Goal: Task Accomplishment & Management: Use online tool/utility

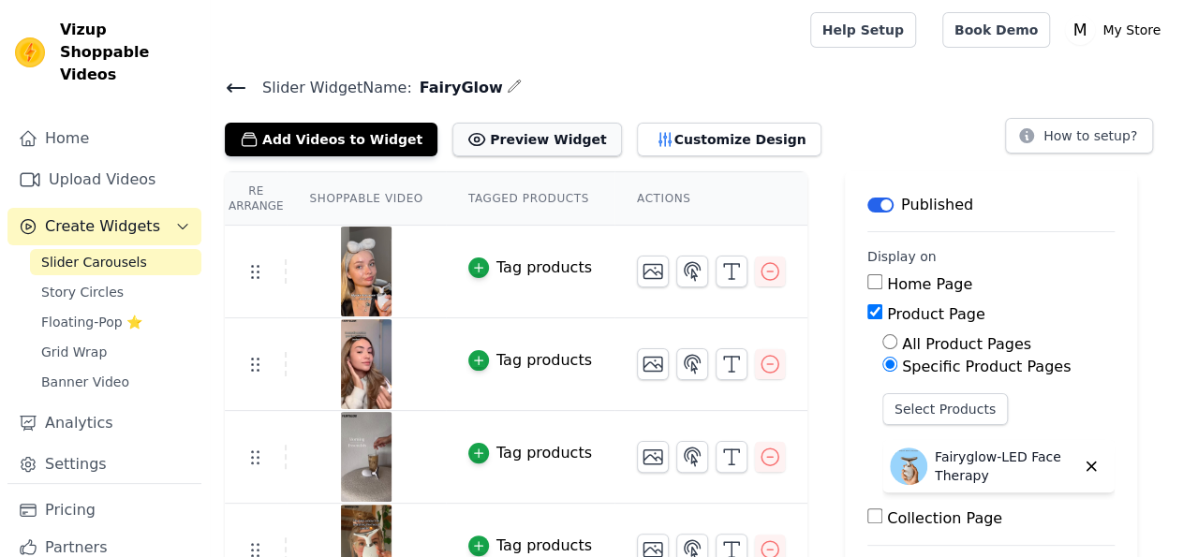
scroll to position [56, 0]
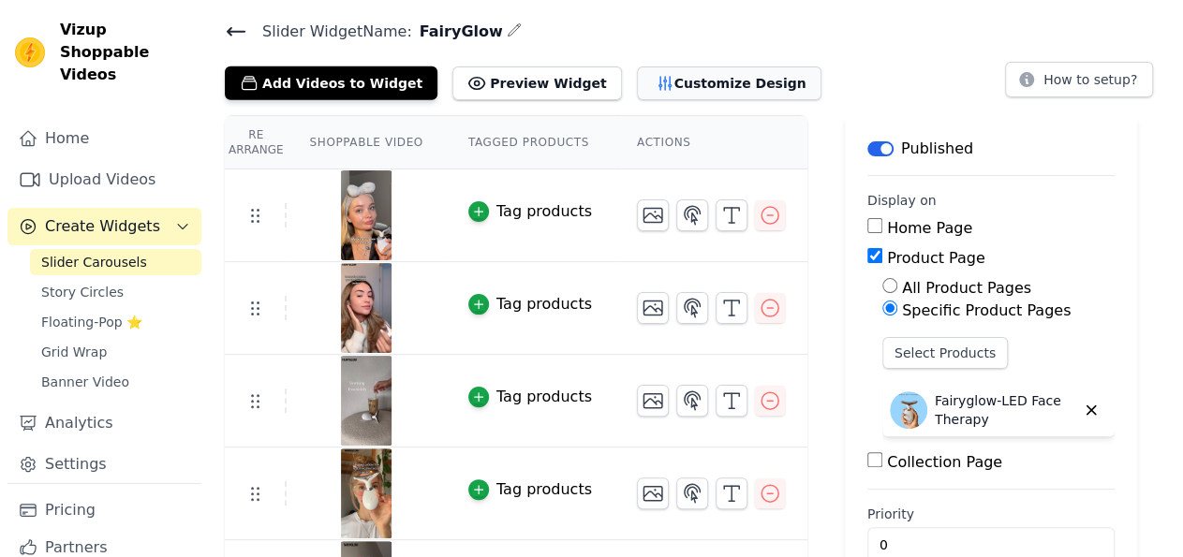
click at [688, 74] on button "Customize Design" at bounding box center [729, 84] width 185 height 34
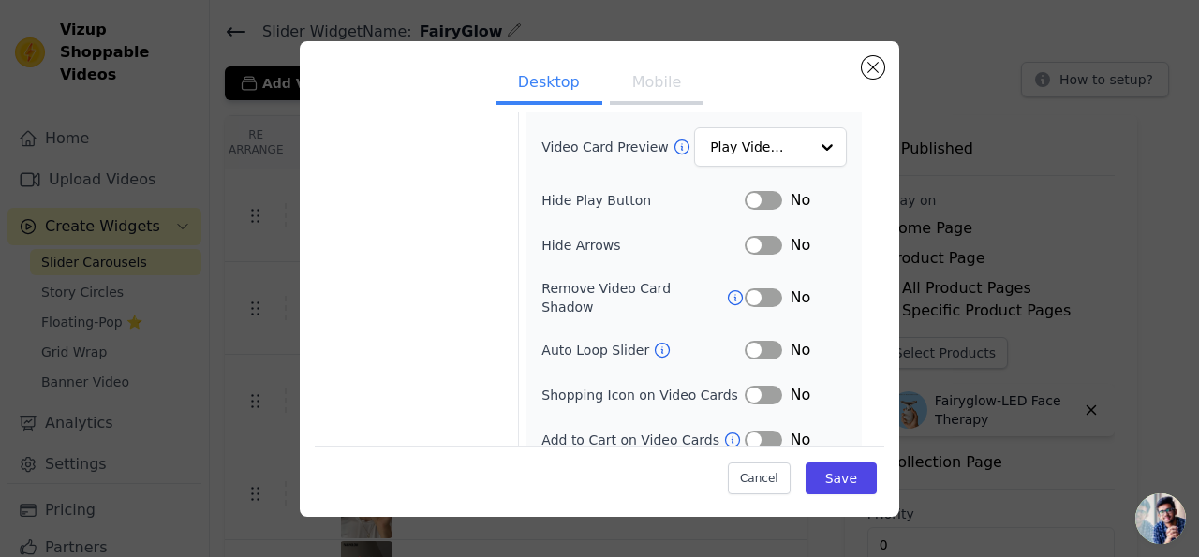
scroll to position [0, 0]
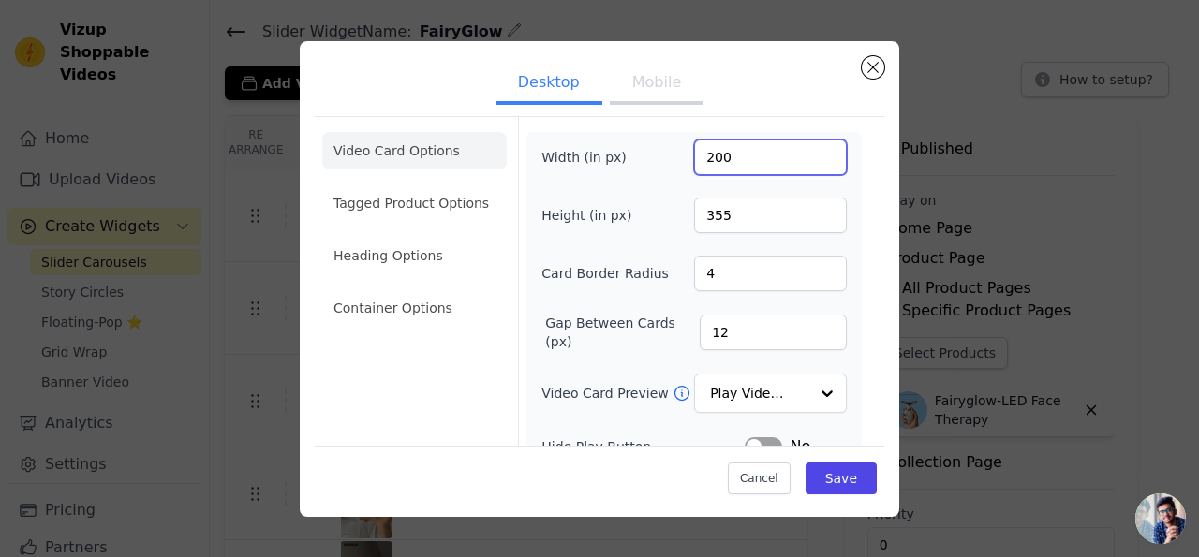
click at [702, 160] on input "200" at bounding box center [770, 158] width 153 height 36
type input "270"
type input "400"
click at [817, 477] on button "Save" at bounding box center [841, 479] width 71 height 32
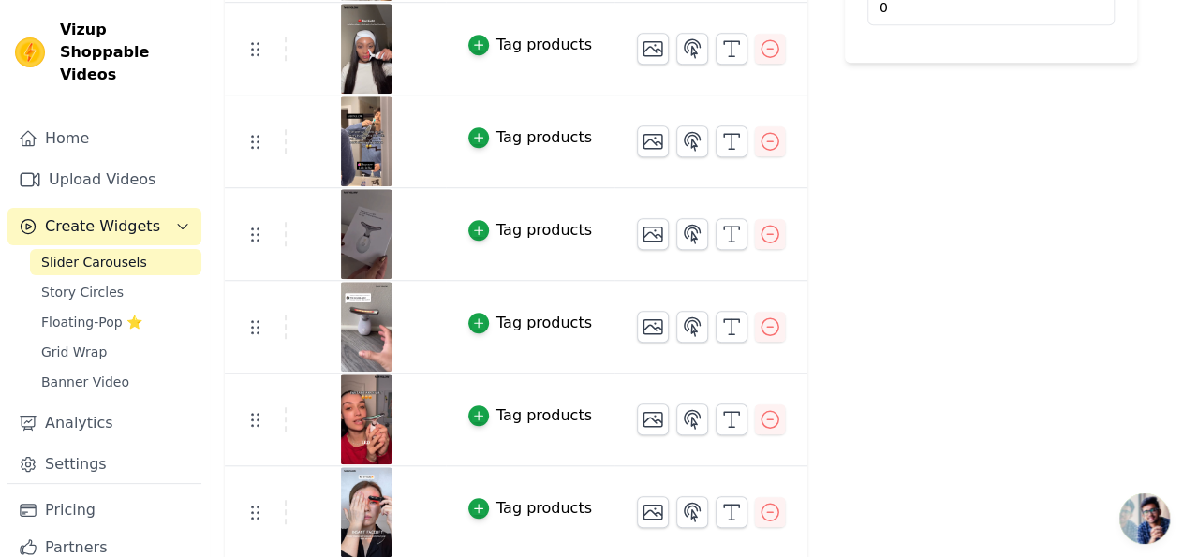
scroll to position [682, 0]
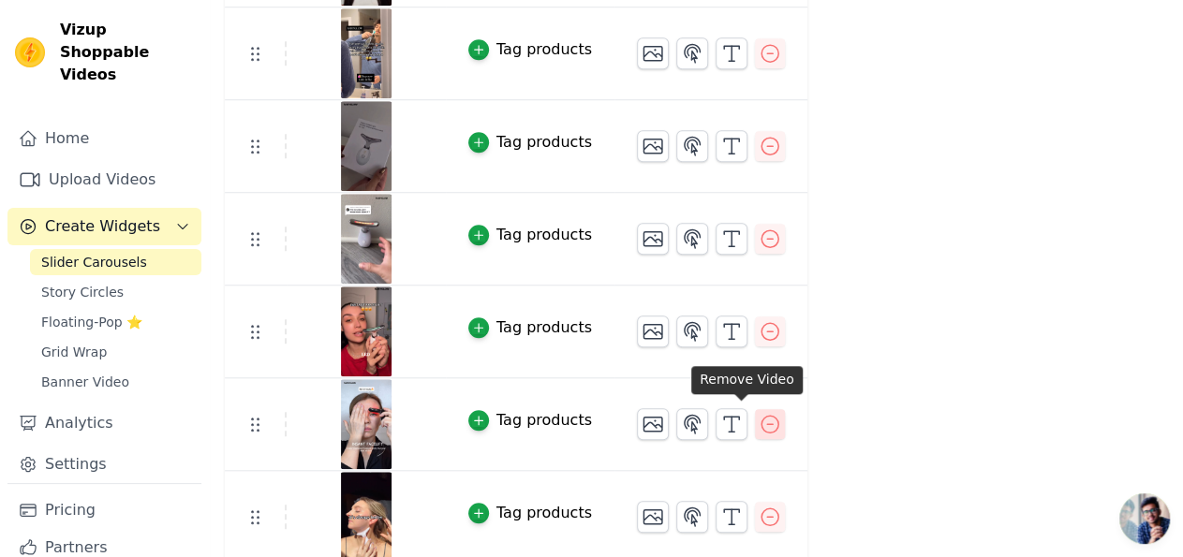
click at [759, 420] on icon "button" at bounding box center [770, 424] width 22 height 22
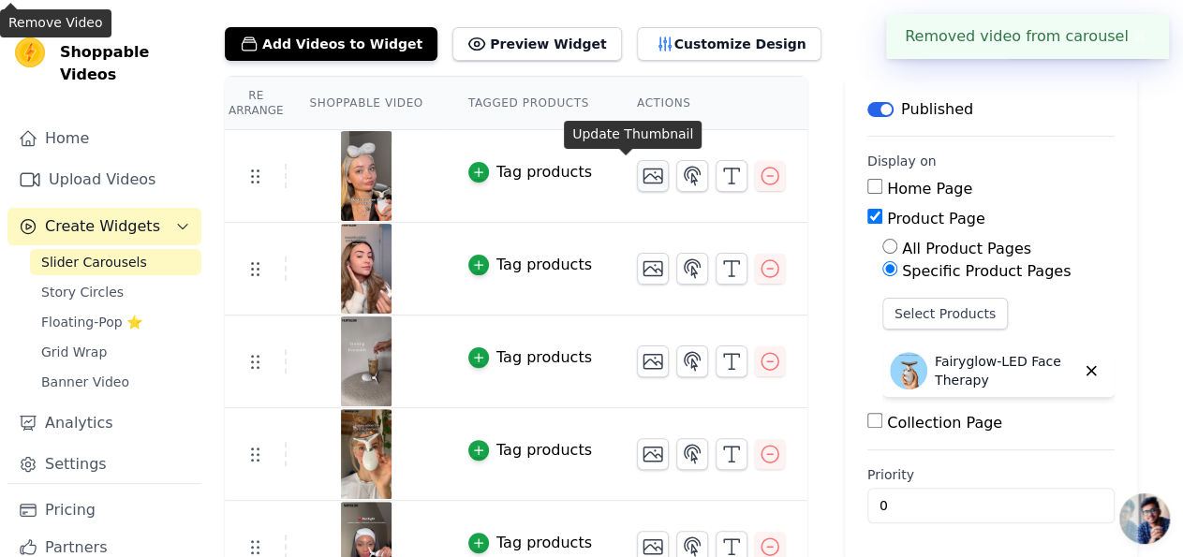
scroll to position [590, 0]
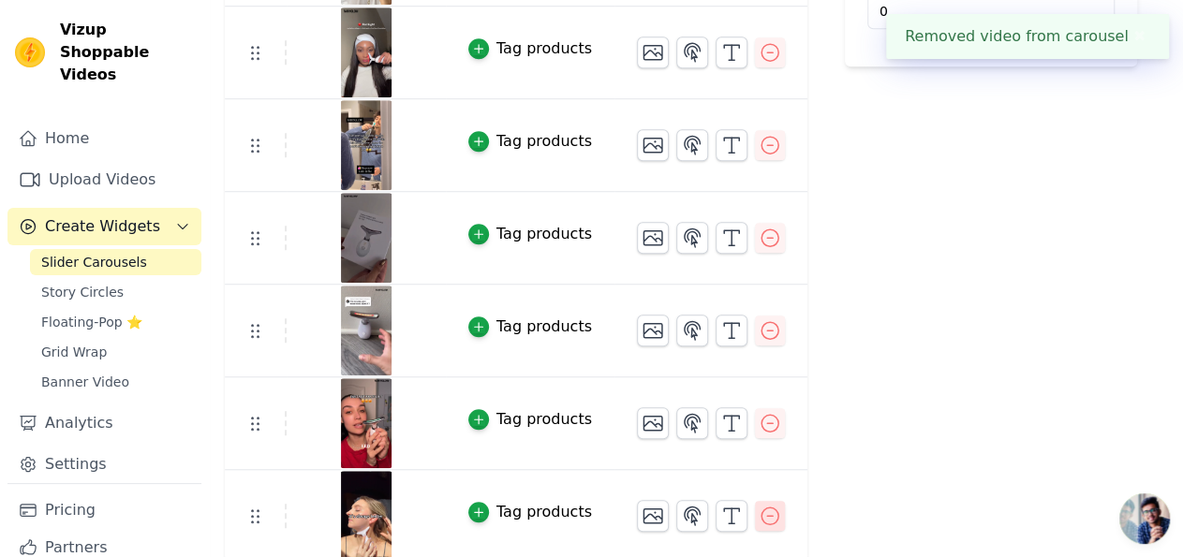
click at [759, 507] on icon "button" at bounding box center [770, 516] width 22 height 22
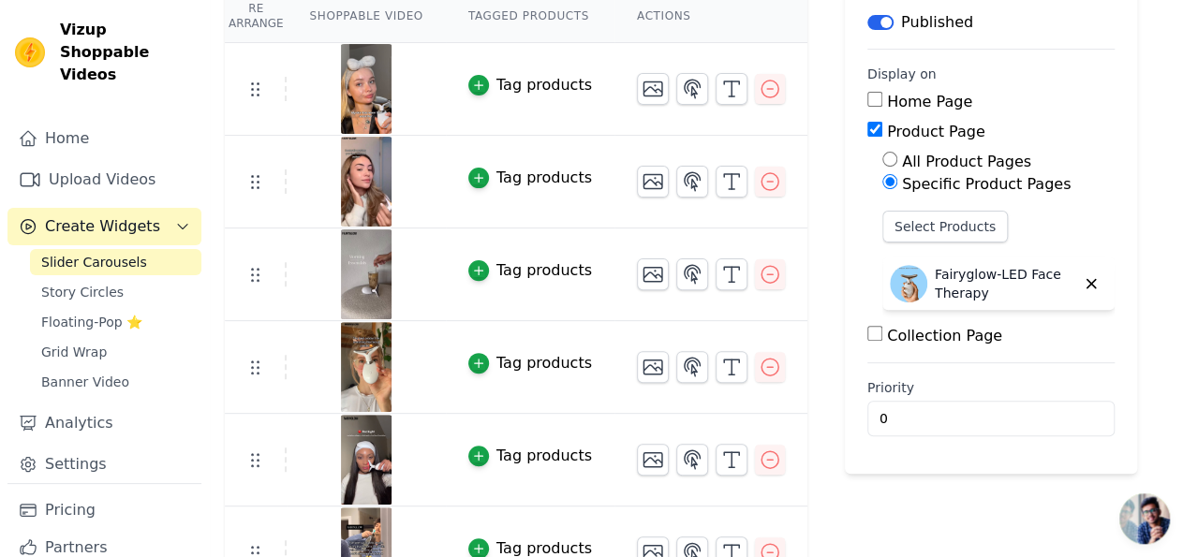
scroll to position [185, 0]
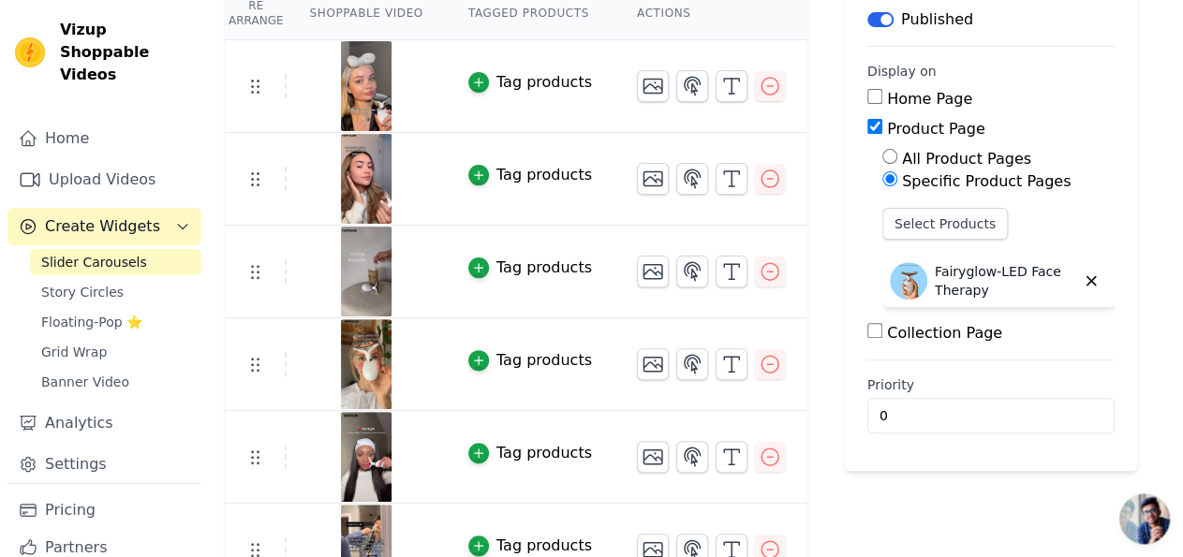
click at [868, 326] on input "Collection Page" at bounding box center [875, 330] width 15 height 15
checkbox input "true"
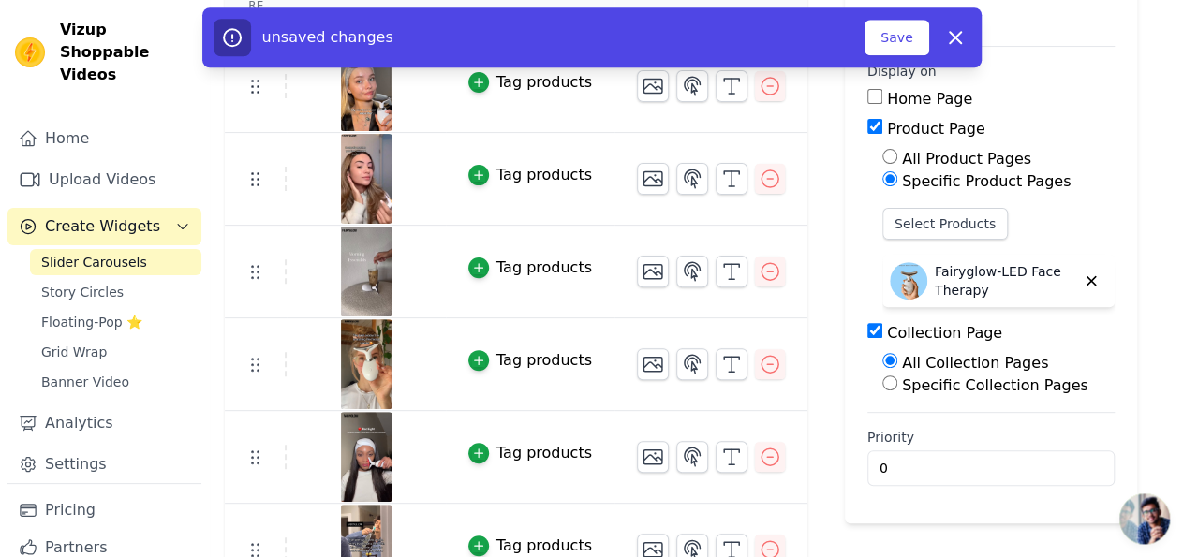
click at [882, 383] on input "Specific Collection Pages" at bounding box center [889, 383] width 15 height 15
radio input "true"
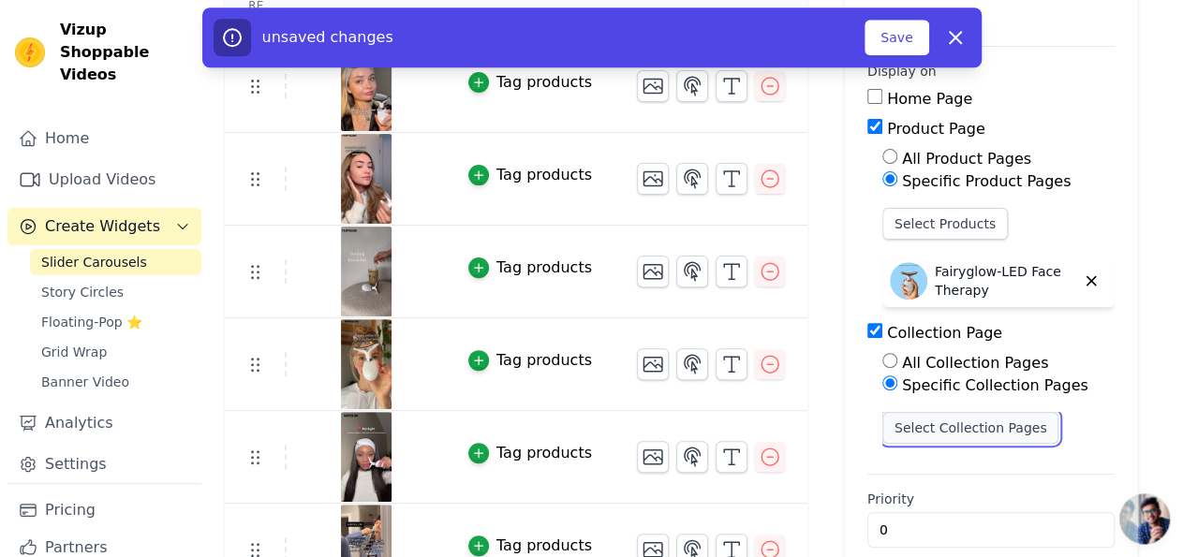
click at [882, 425] on button "Select Collection Pages" at bounding box center [970, 428] width 177 height 32
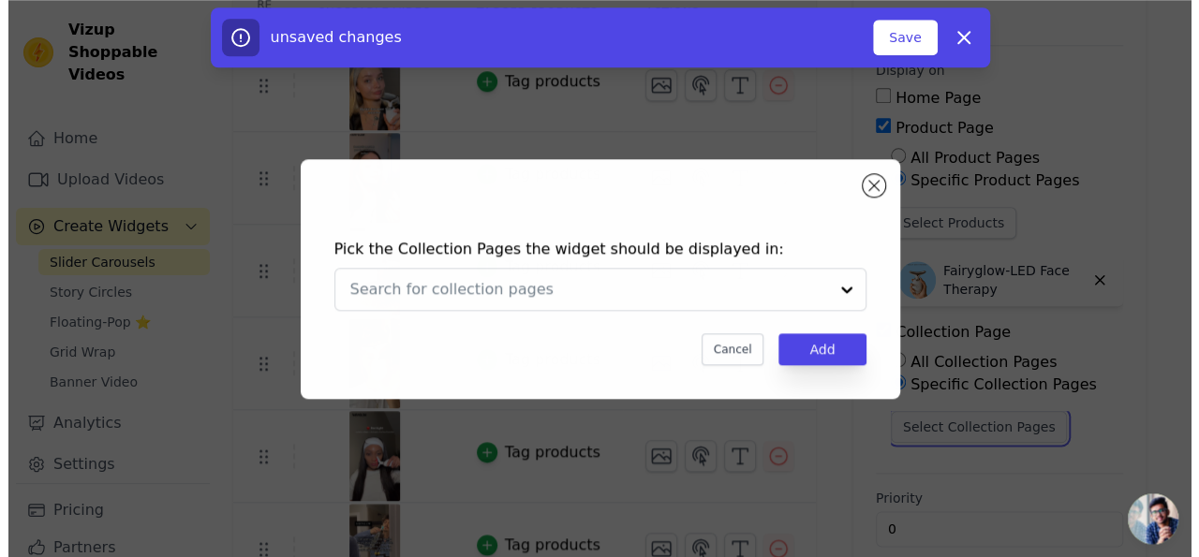
scroll to position [0, 0]
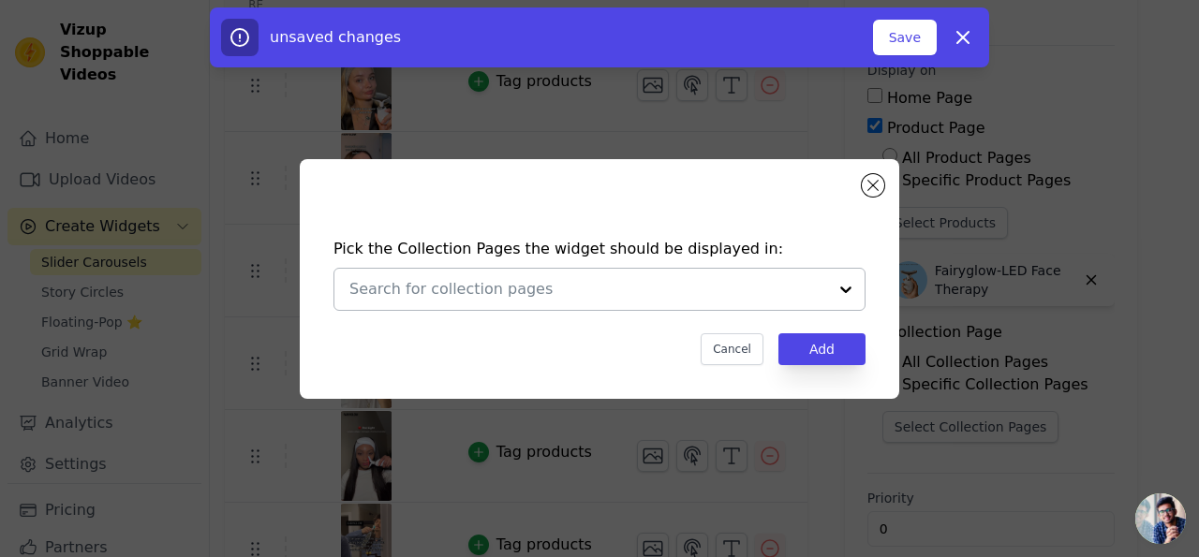
click at [699, 302] on div at bounding box center [588, 289] width 478 height 41
click at [773, 228] on div "Pick the Collection Pages the widget should be displayed in: Cancel Add" at bounding box center [600, 301] width 570 height 165
click at [883, 182] on div "Pick the Collection Pages the widget should be displayed in: Cancel Add" at bounding box center [600, 279] width 600 height 240
click at [874, 179] on button "Close modal" at bounding box center [873, 185] width 22 height 22
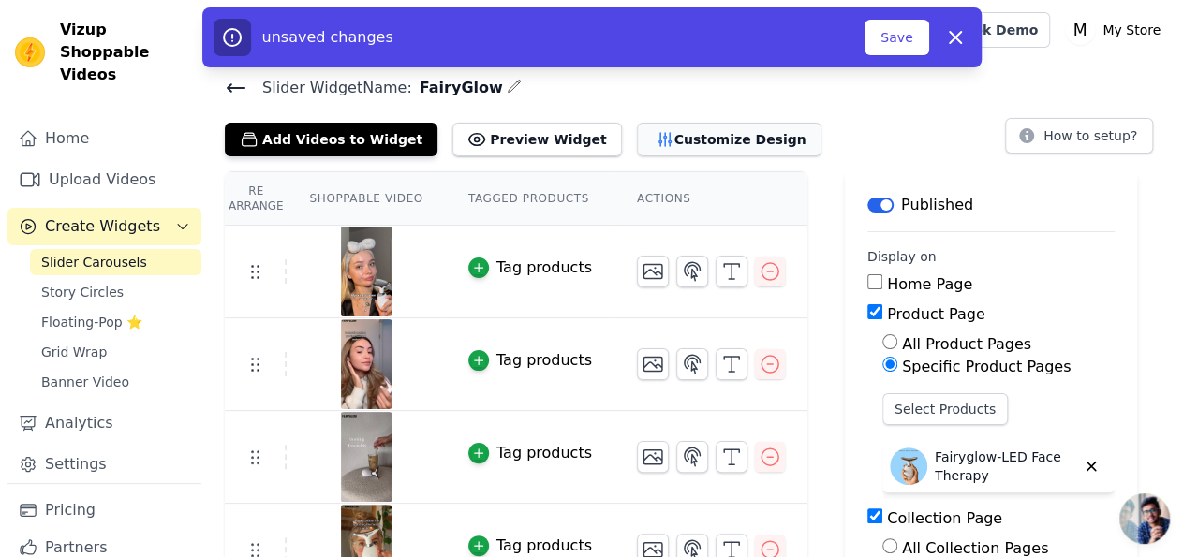
click at [640, 141] on button "Customize Design" at bounding box center [729, 140] width 185 height 34
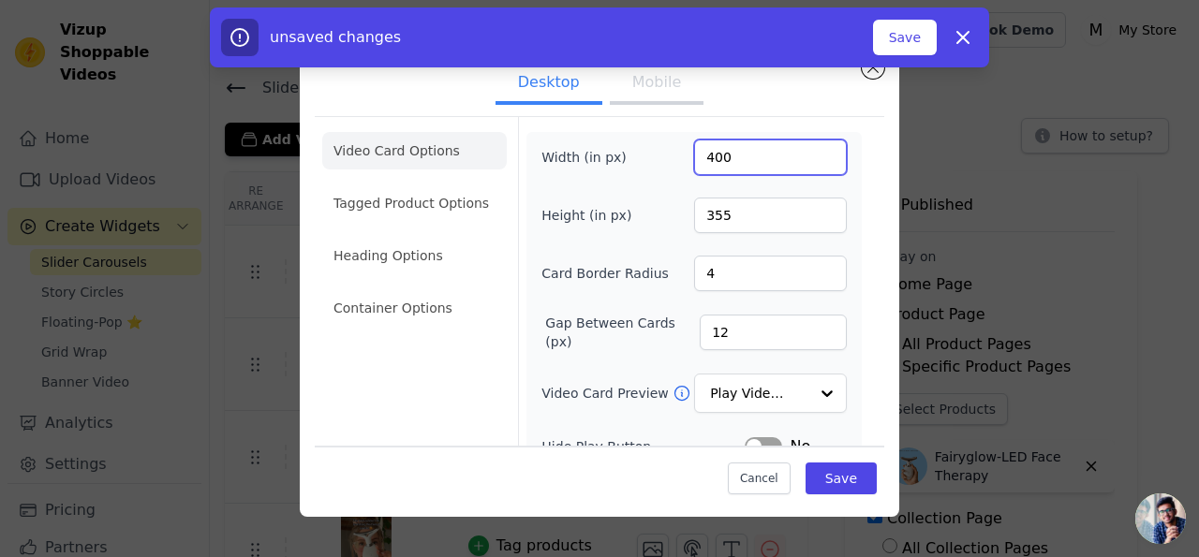
click at [704, 158] on input "400" at bounding box center [770, 158] width 153 height 36
type input "200"
click at [818, 481] on button "Save" at bounding box center [841, 479] width 71 height 32
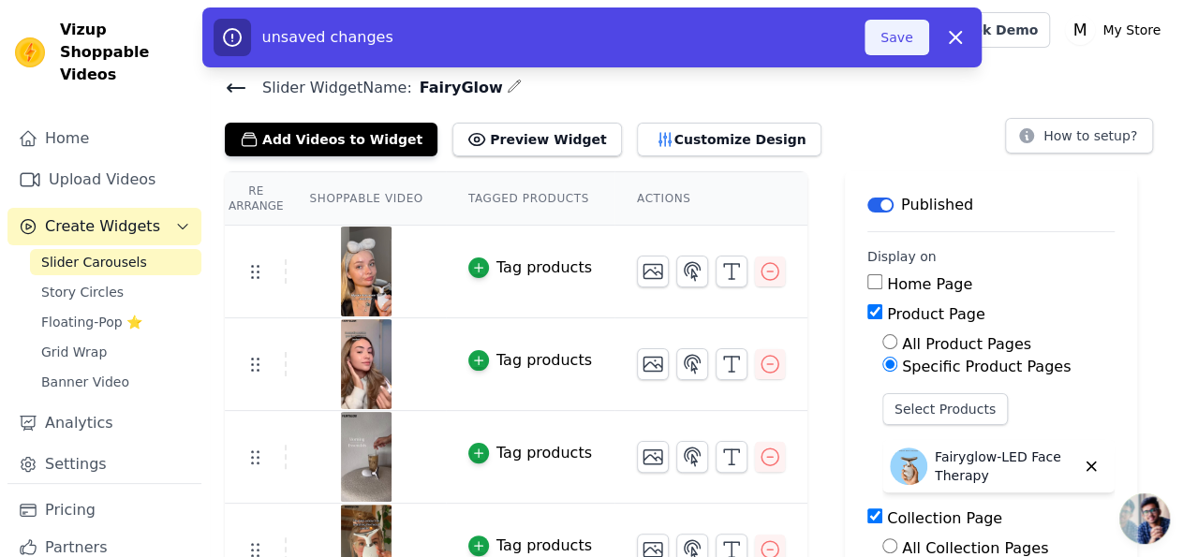
click at [900, 38] on button "Save" at bounding box center [897, 38] width 64 height 36
click at [900, 44] on button "Save" at bounding box center [897, 38] width 64 height 36
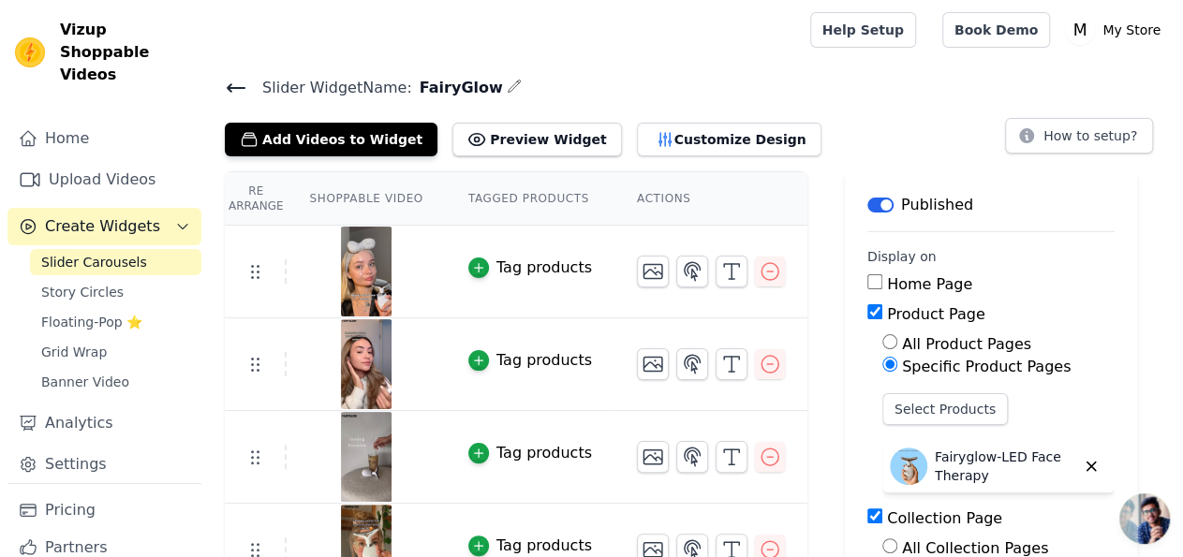
scroll to position [255, 0]
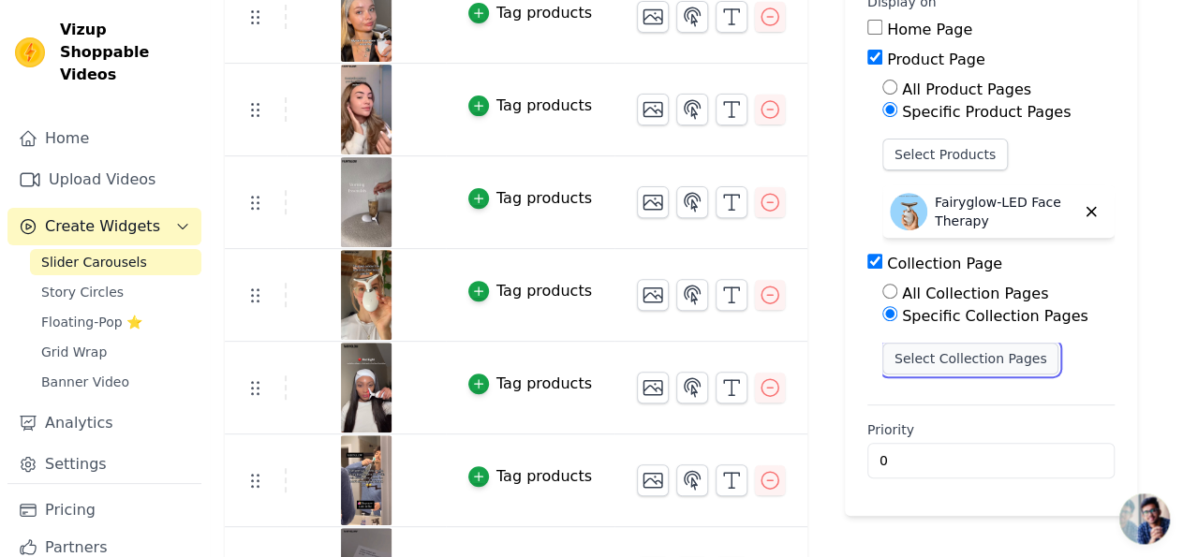
click at [928, 364] on button "Select Collection Pages" at bounding box center [970, 359] width 177 height 32
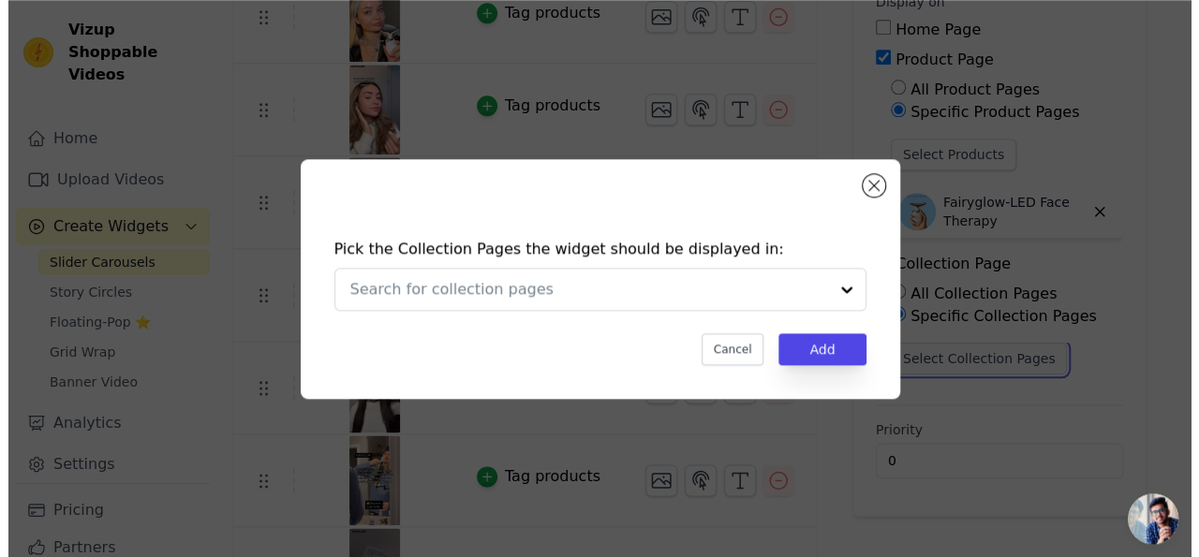
scroll to position [0, 0]
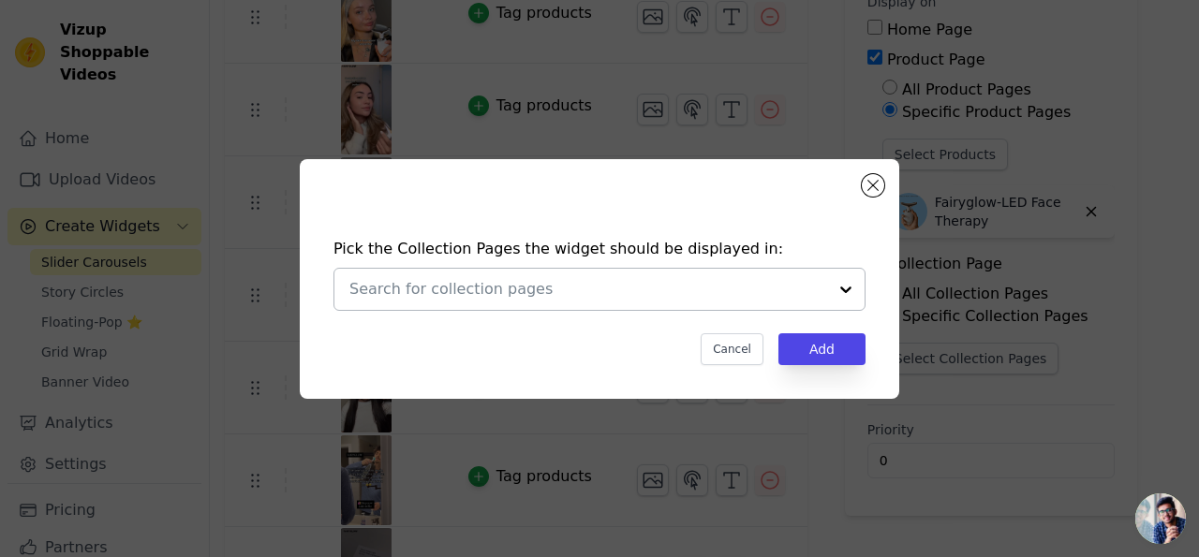
click at [854, 289] on div at bounding box center [845, 289] width 37 height 41
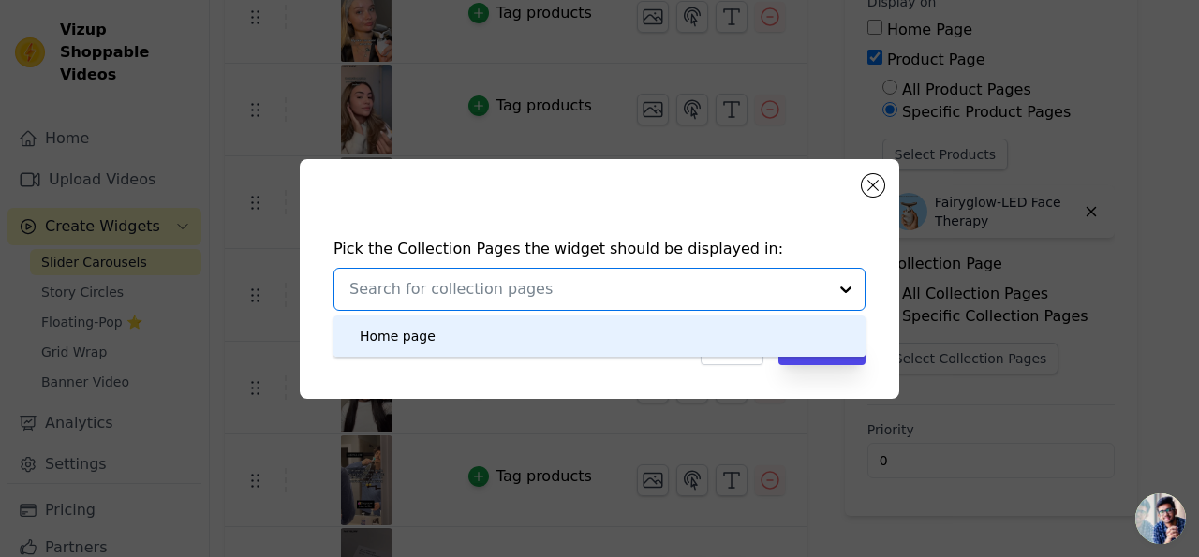
click at [786, 323] on div "Home page" at bounding box center [599, 336] width 495 height 41
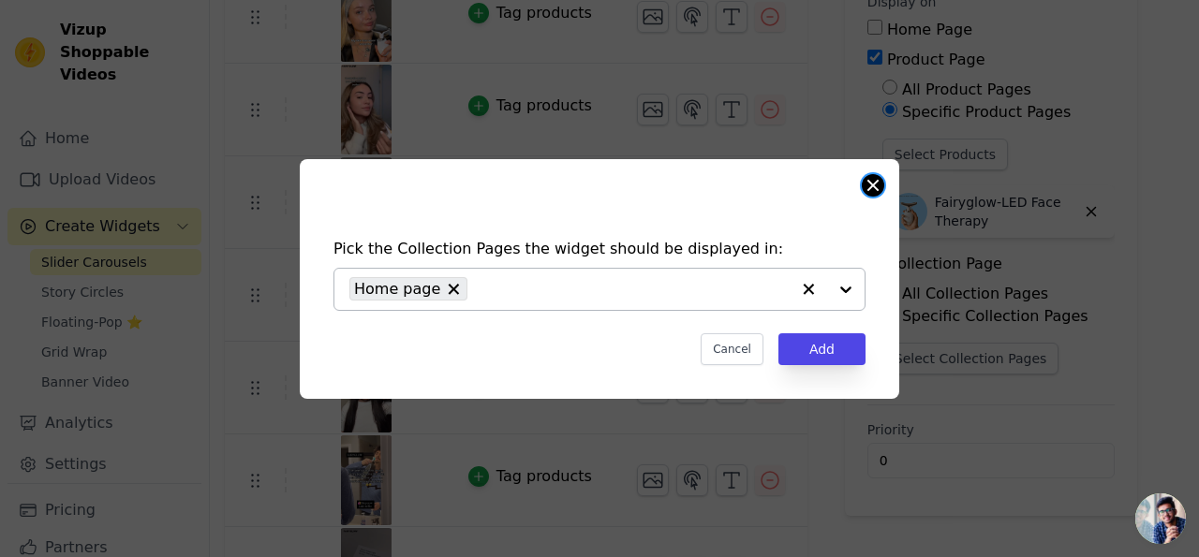
click at [867, 185] on button "Close modal" at bounding box center [873, 185] width 22 height 22
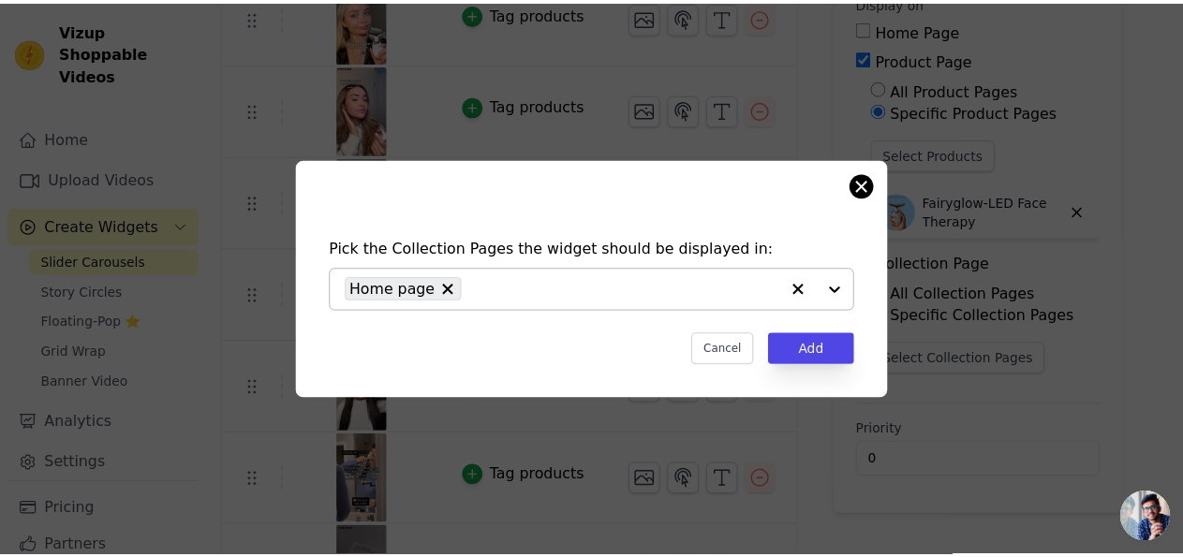
scroll to position [255, 0]
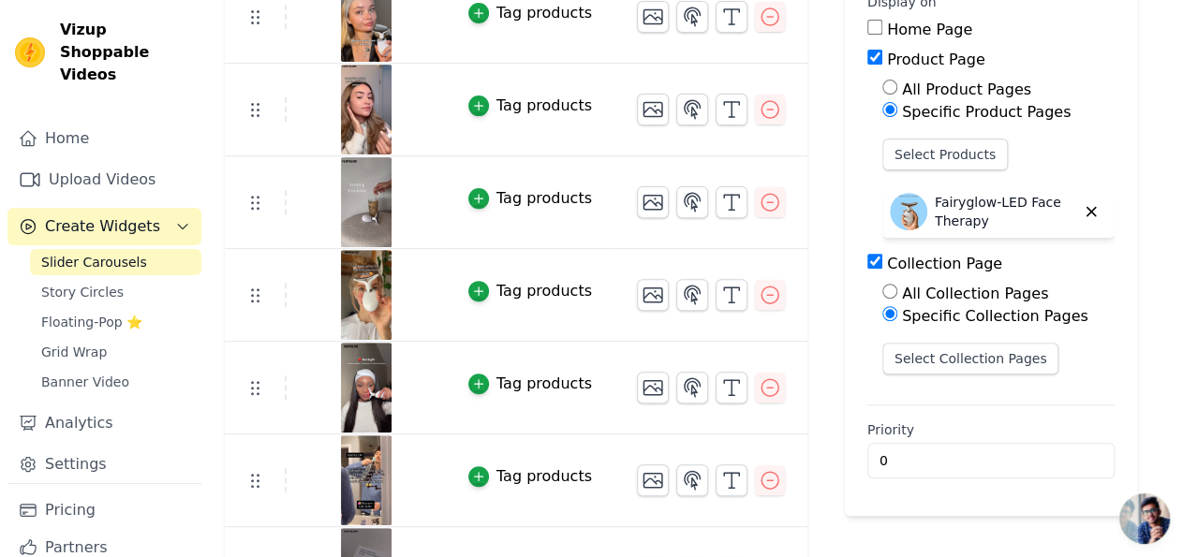
click at [868, 262] on input "Collection Page" at bounding box center [875, 261] width 15 height 15
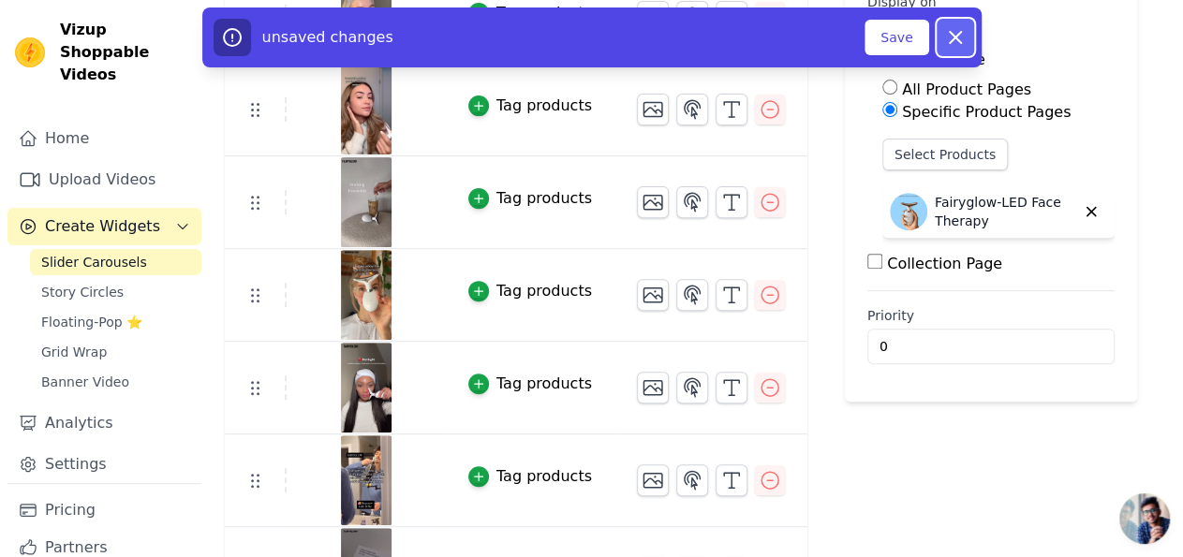
click at [951, 37] on icon "button" at bounding box center [955, 37] width 22 height 22
checkbox input "true"
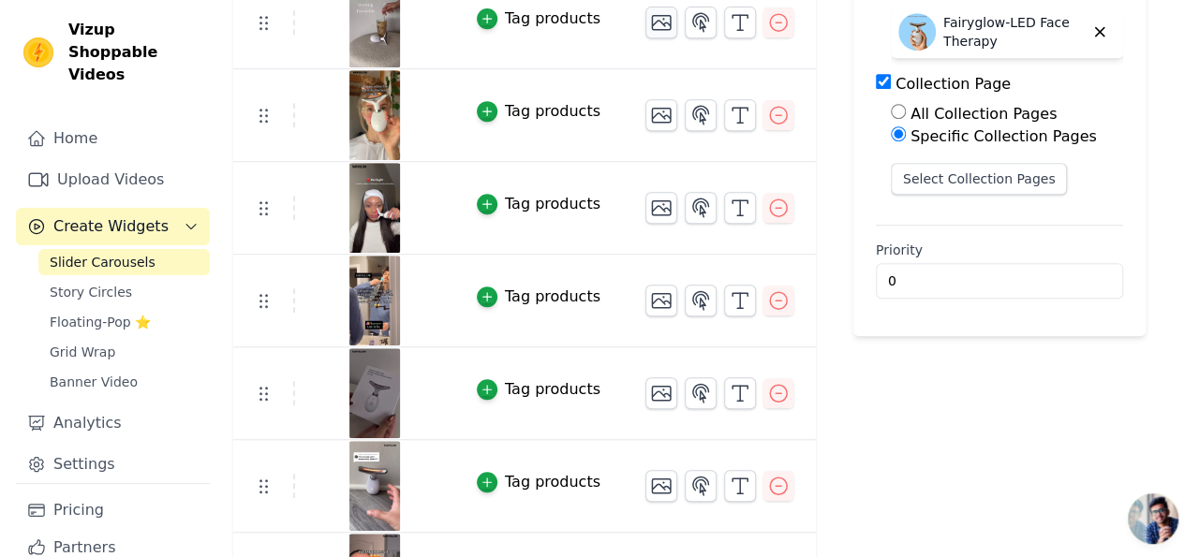
scroll to position [0, 0]
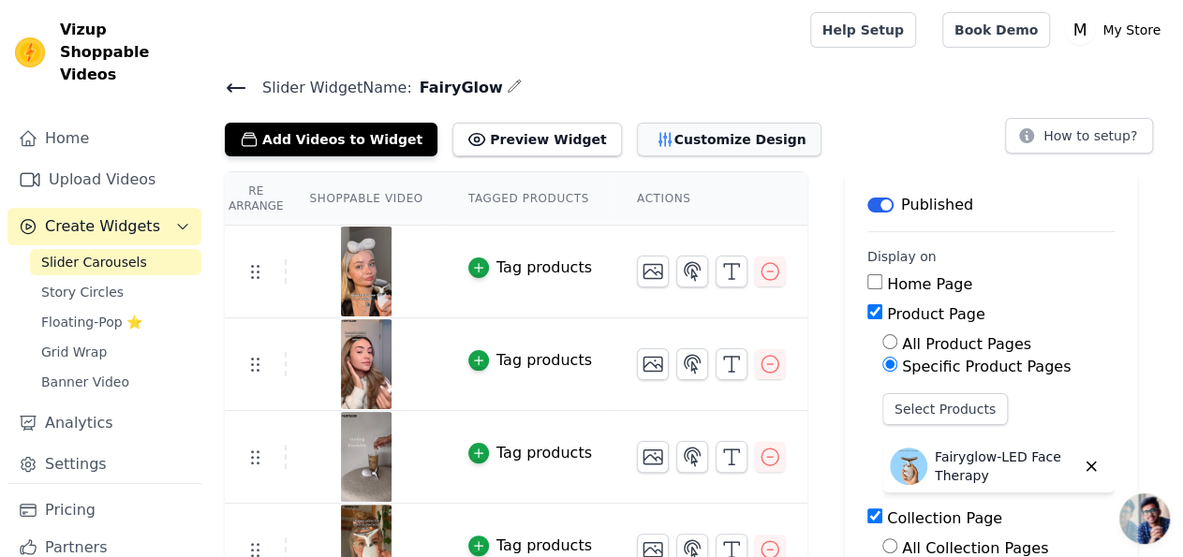
click at [681, 154] on button "Customize Design" at bounding box center [729, 140] width 185 height 34
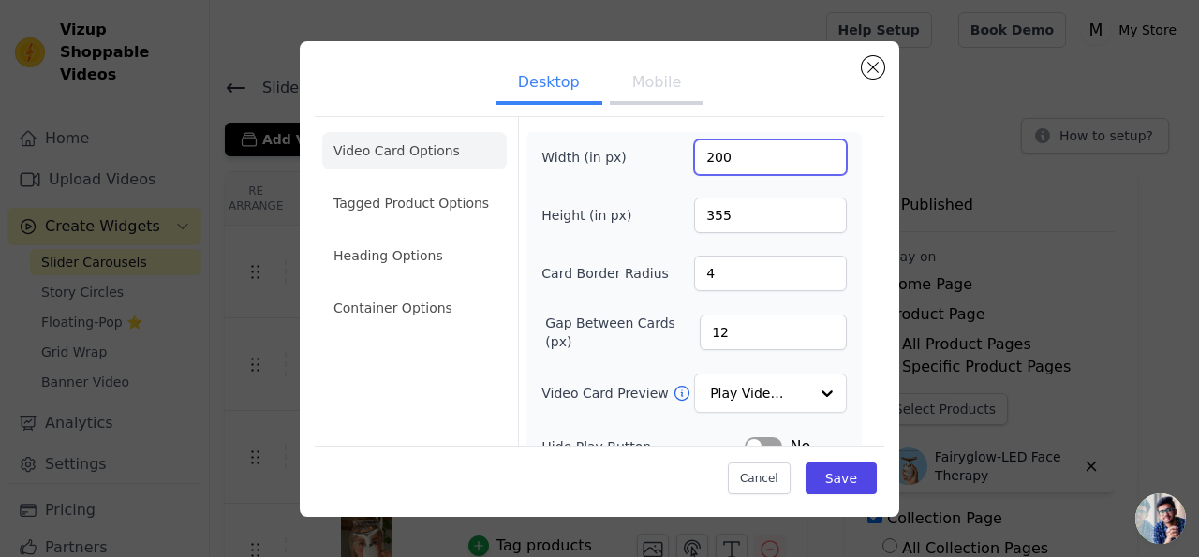
click at [701, 163] on input "200" at bounding box center [770, 158] width 153 height 36
type input "400"
click at [723, 271] on input "4" at bounding box center [770, 274] width 153 height 36
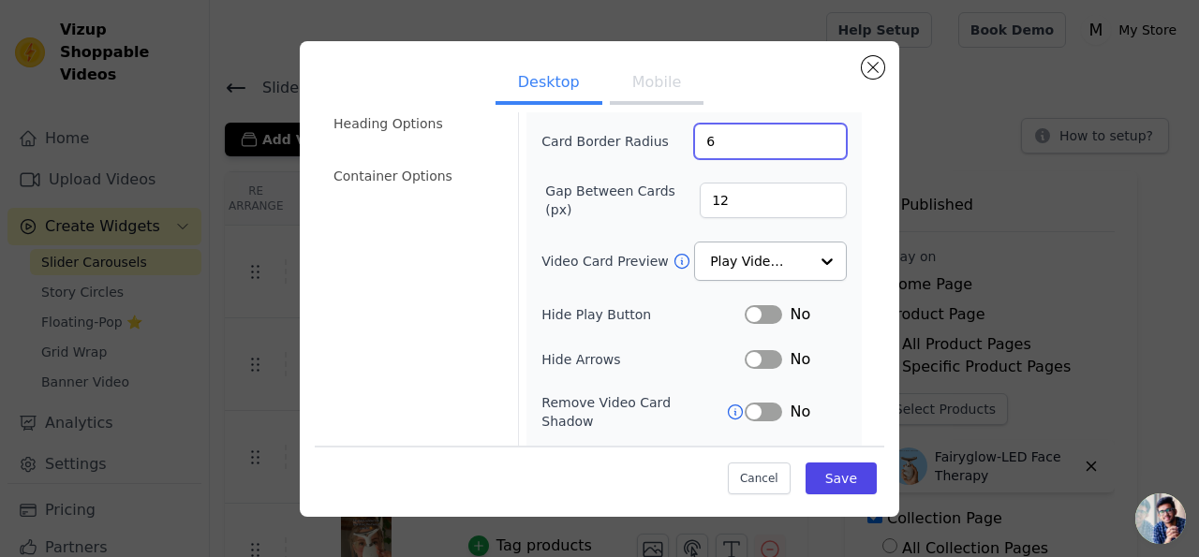
scroll to position [246, 0]
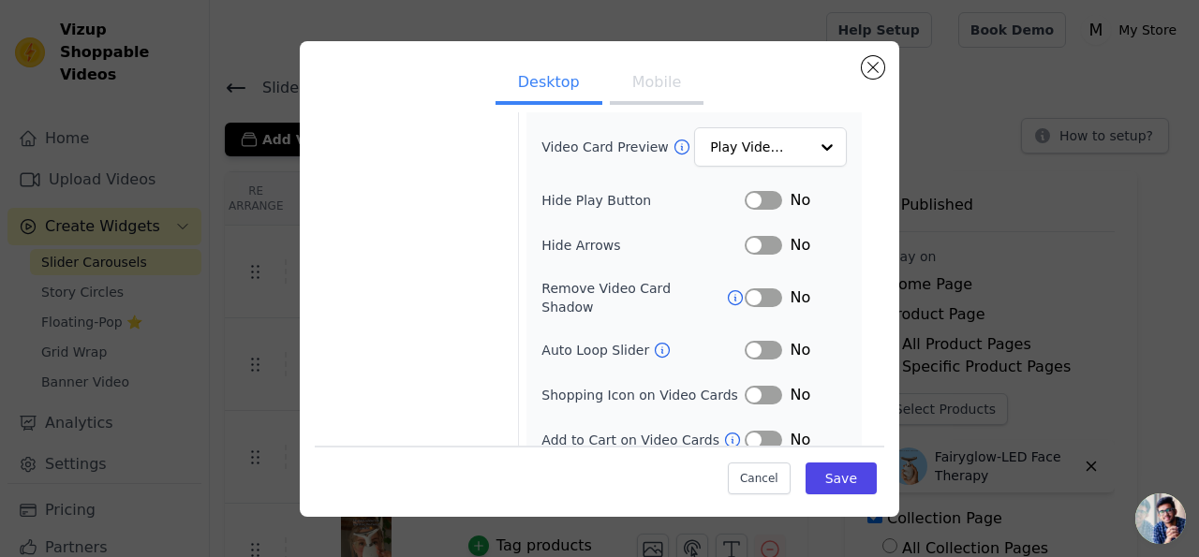
type input "6"
click at [749, 198] on button "Label" at bounding box center [763, 200] width 37 height 19
click at [751, 239] on button "Label" at bounding box center [763, 245] width 37 height 19
click at [660, 89] on button "Mobile" at bounding box center [657, 84] width 94 height 41
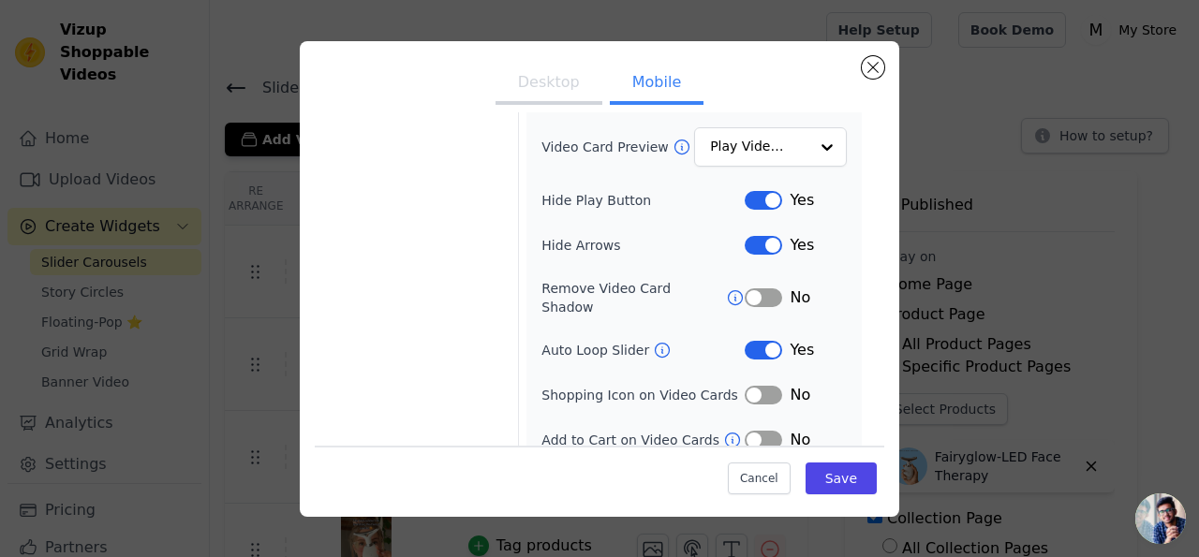
scroll to position [0, 0]
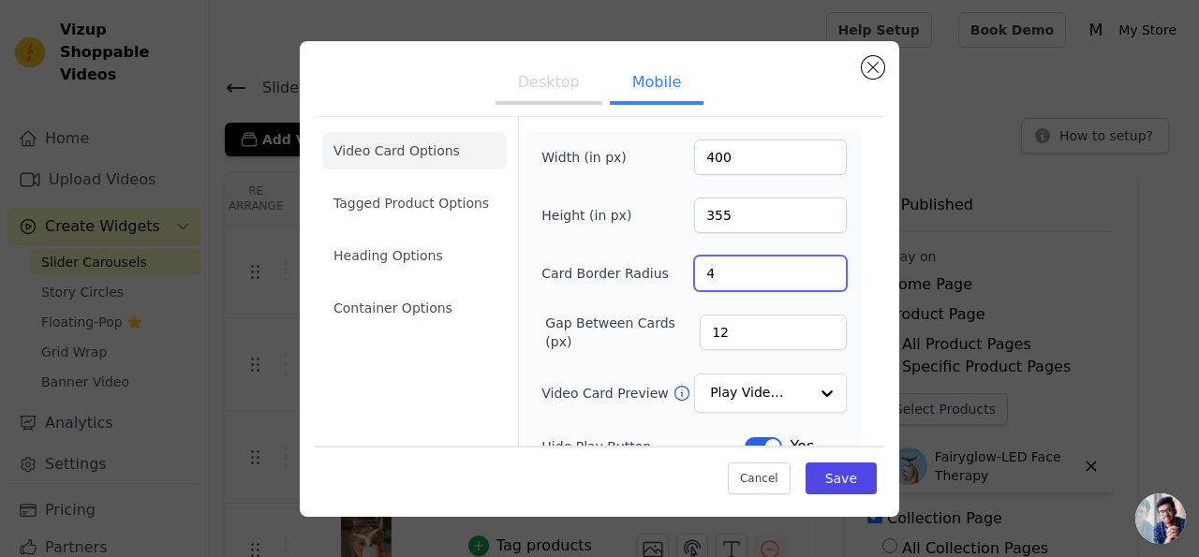
click at [722, 281] on input "4" at bounding box center [770, 274] width 153 height 36
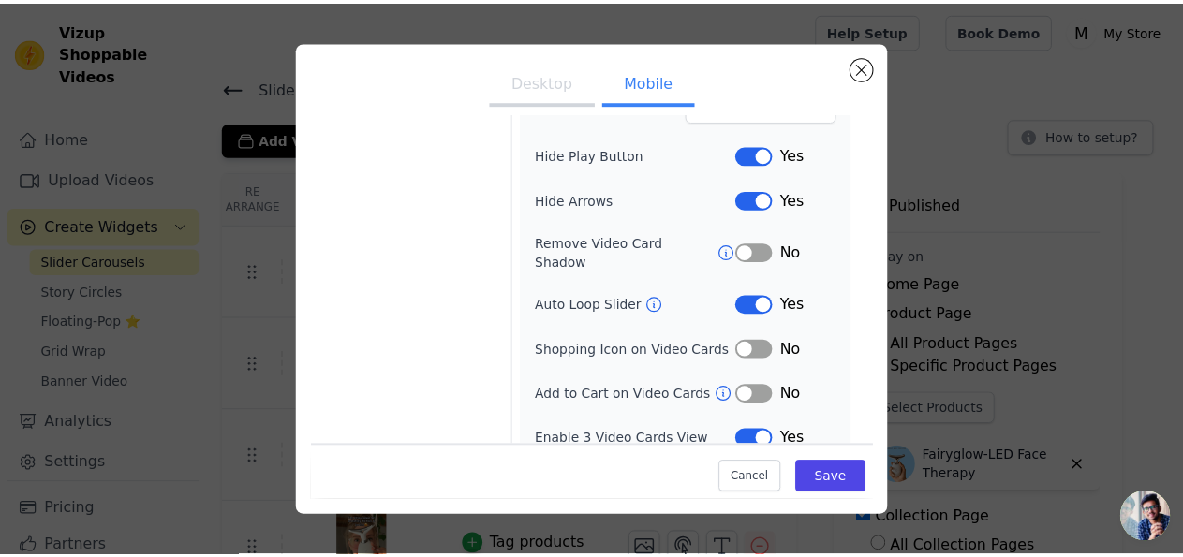
scroll to position [156, 0]
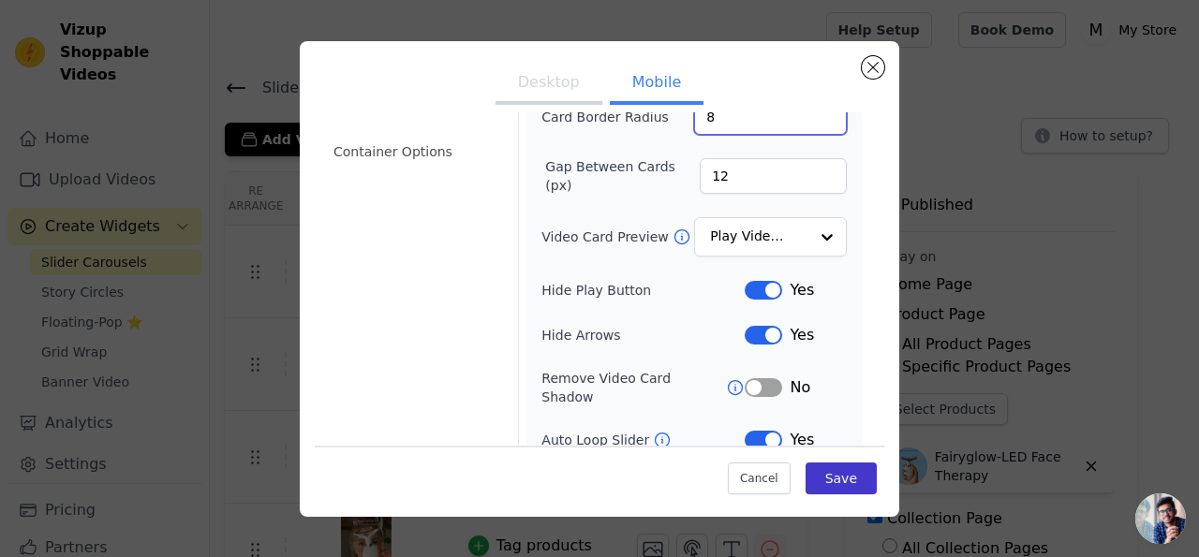
type input "8"
click at [837, 479] on button "Save" at bounding box center [841, 479] width 71 height 32
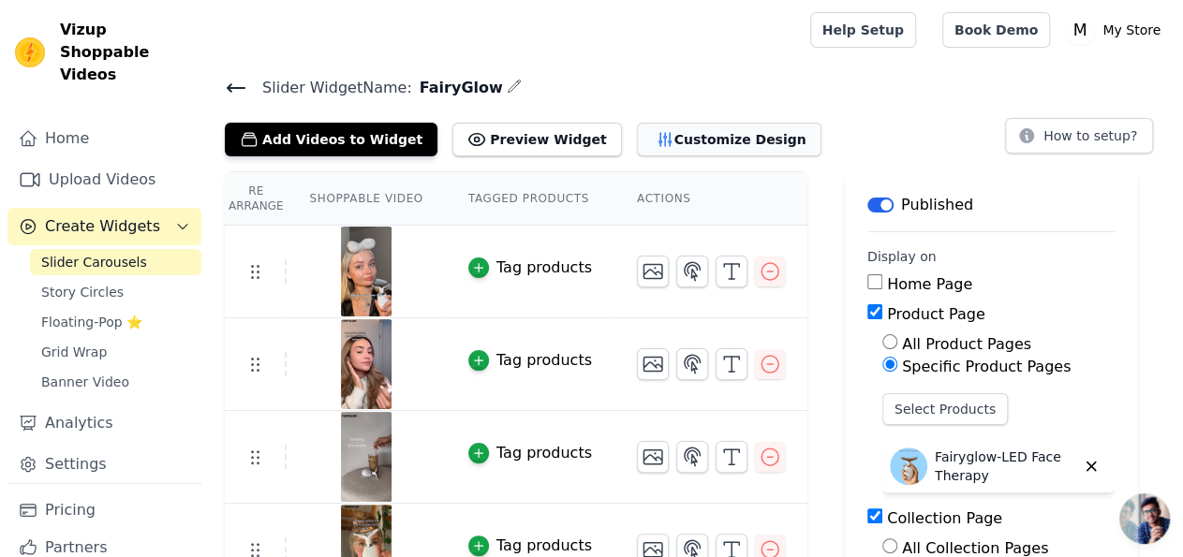
click at [653, 147] on button "Customize Design" at bounding box center [729, 140] width 185 height 34
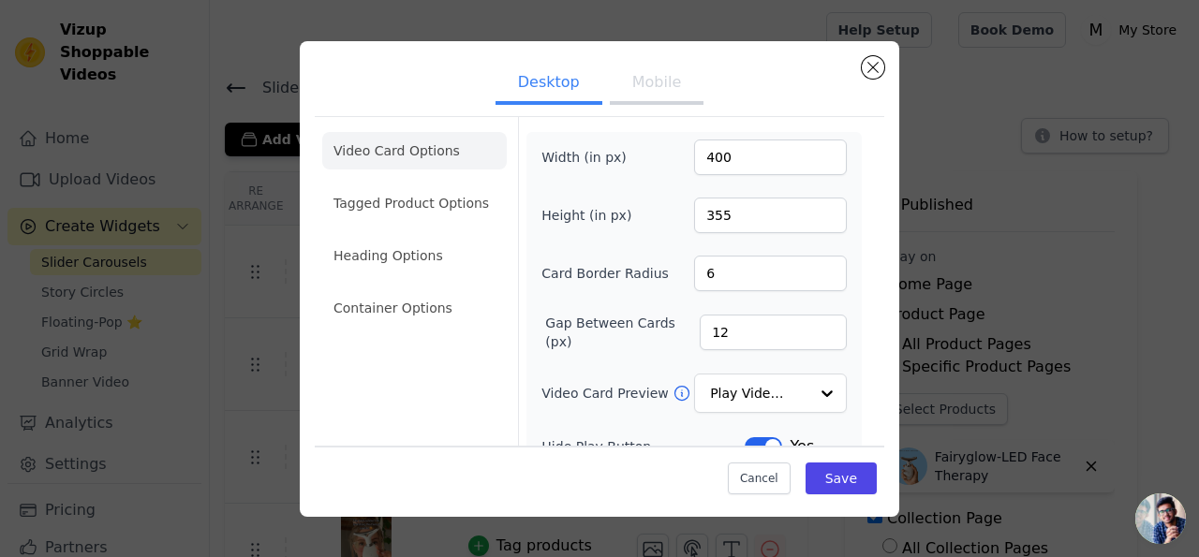
click at [649, 83] on button "Mobile" at bounding box center [657, 84] width 94 height 41
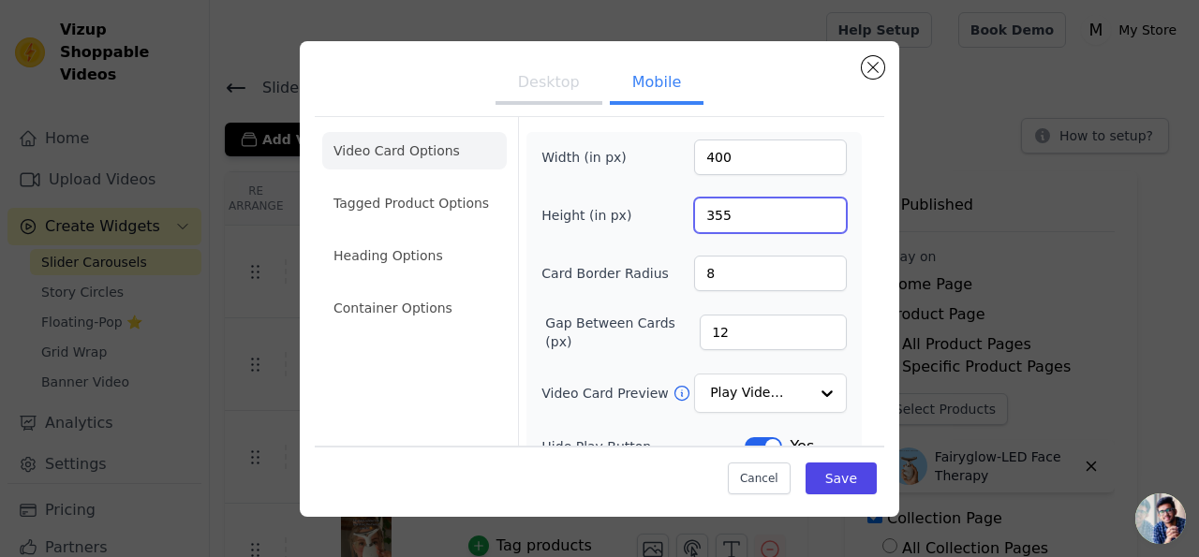
click at [716, 213] on input "355" at bounding box center [770, 216] width 153 height 36
type input "450"
click at [846, 480] on button "Save" at bounding box center [841, 479] width 71 height 32
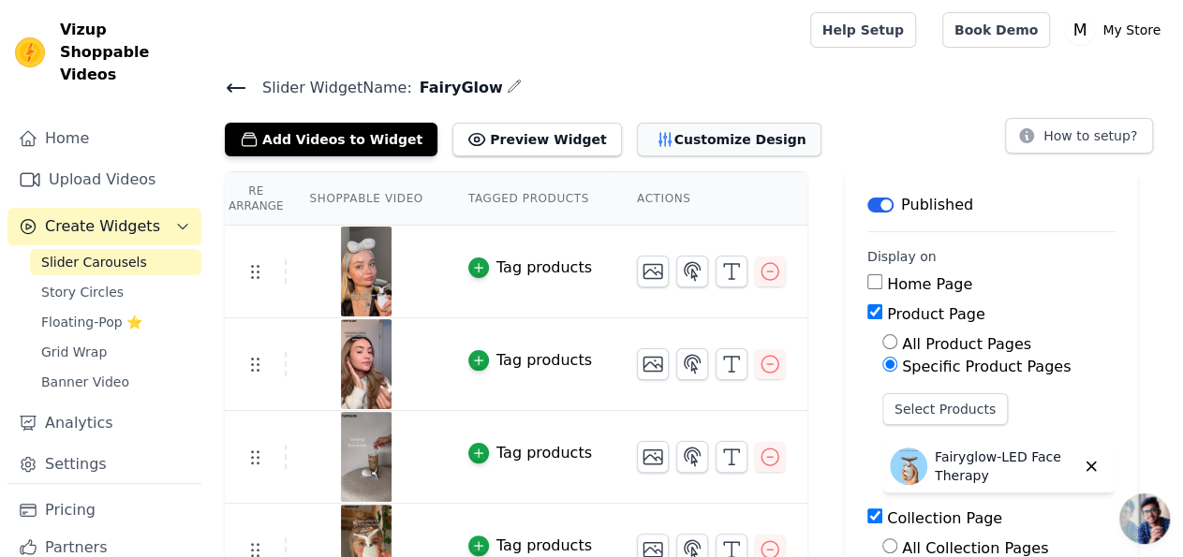
click at [676, 125] on button "Customize Design" at bounding box center [729, 140] width 185 height 34
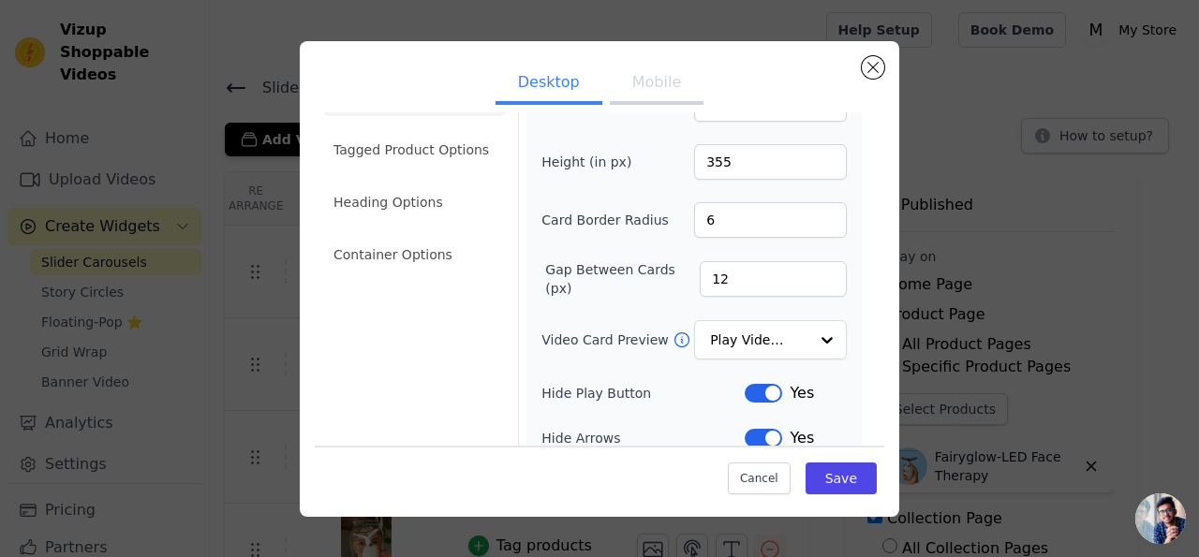
scroll to position [55, 0]
click at [647, 76] on button "Mobile" at bounding box center [657, 84] width 94 height 41
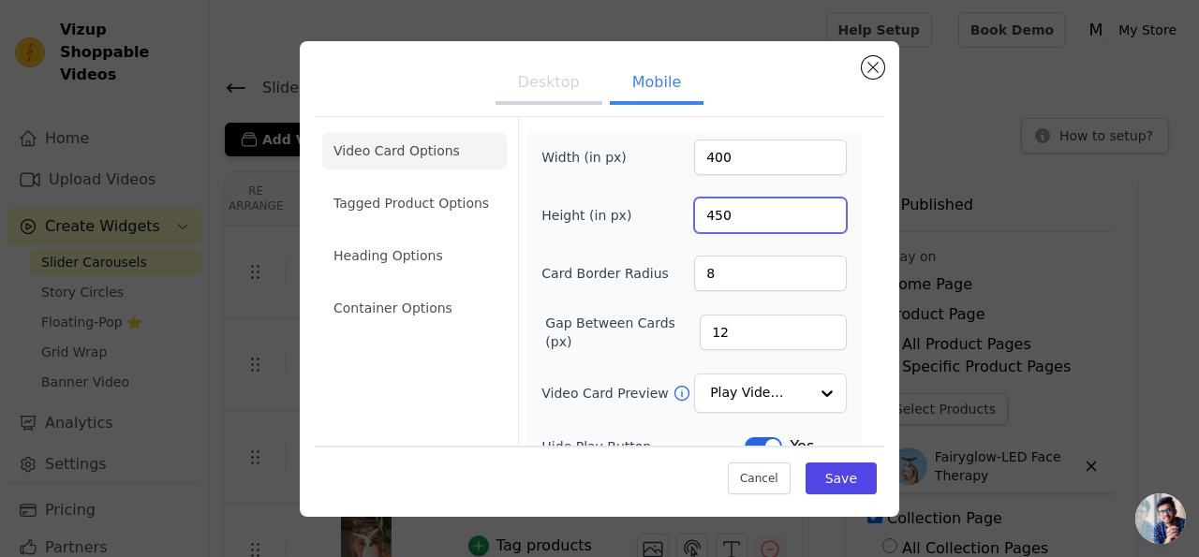
click at [720, 204] on input "450" at bounding box center [770, 216] width 153 height 36
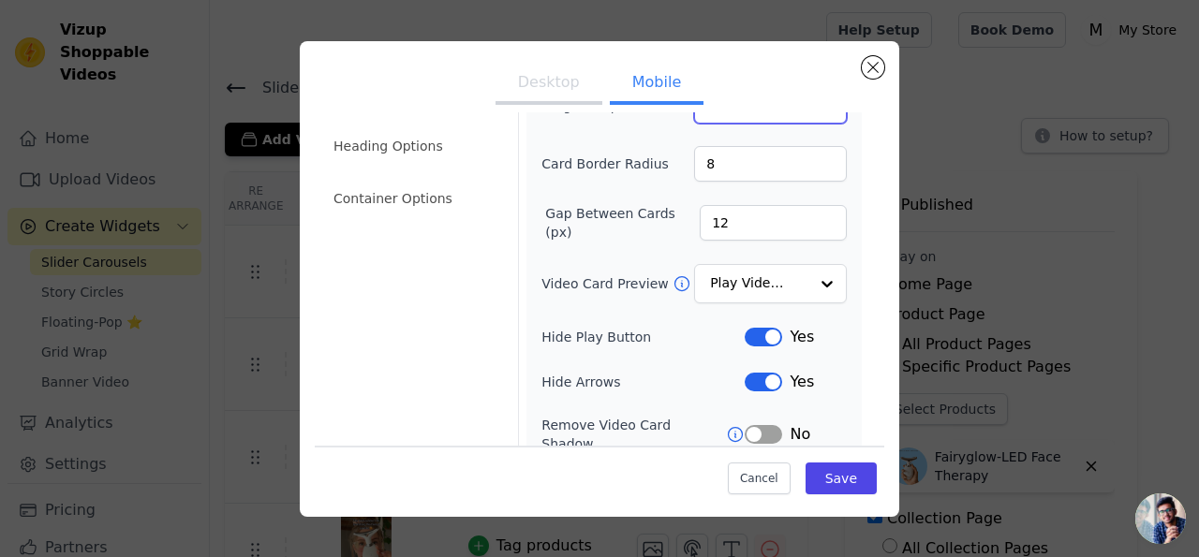
scroll to position [291, 0]
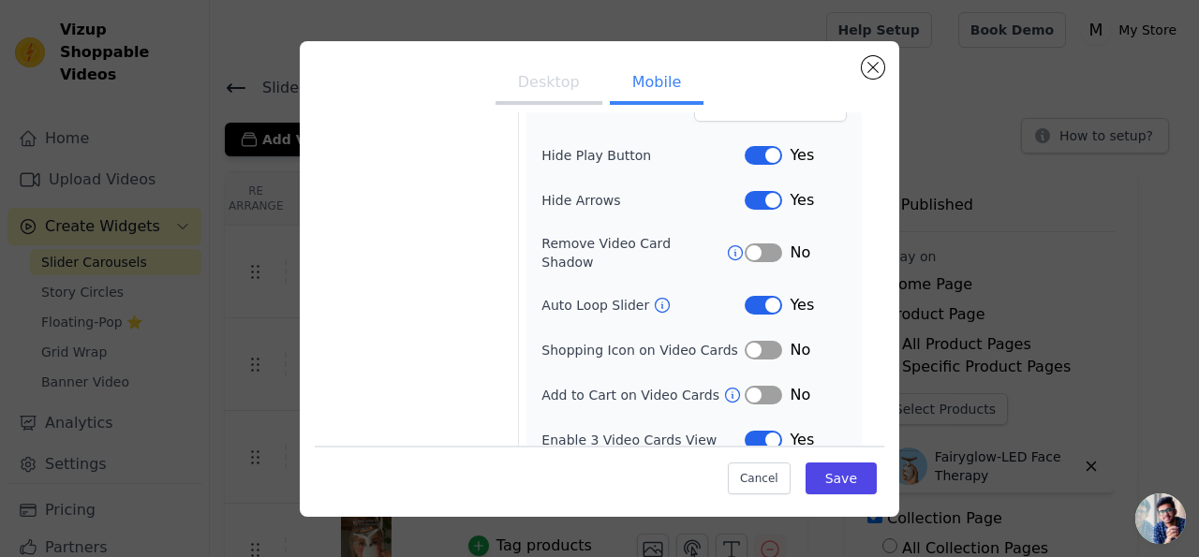
type input "430"
click at [750, 386] on button "Label" at bounding box center [763, 395] width 37 height 19
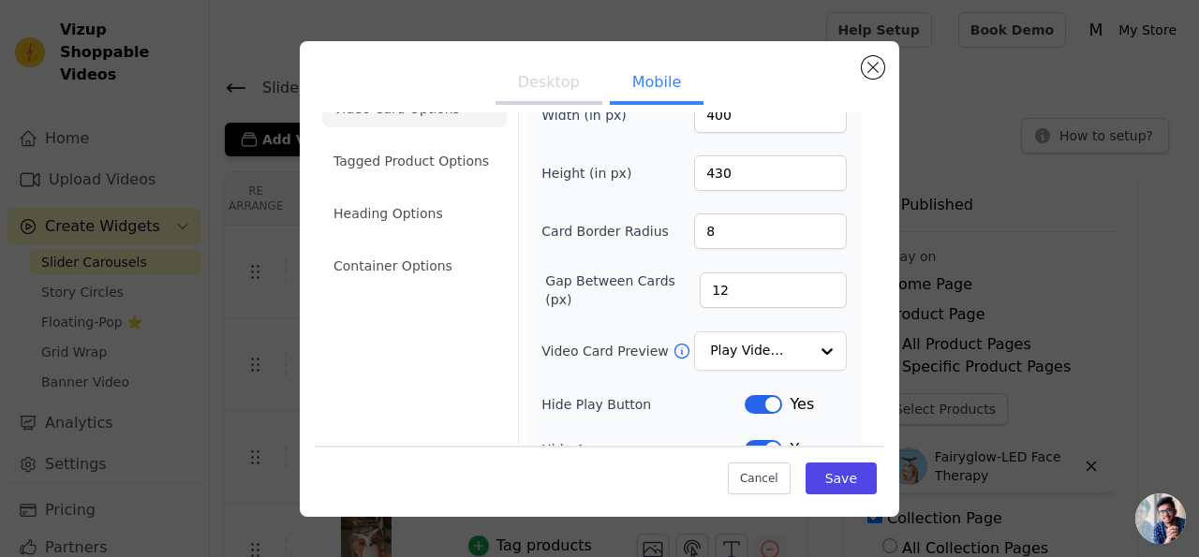
scroll to position [0, 0]
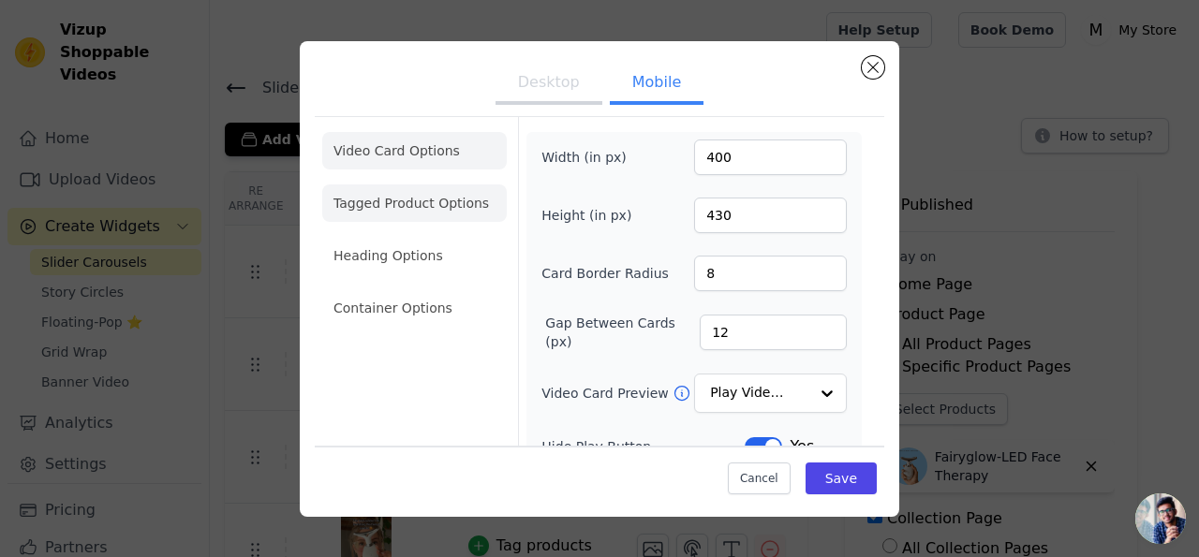
click at [432, 204] on li "Tagged Product Options" at bounding box center [414, 203] width 185 height 37
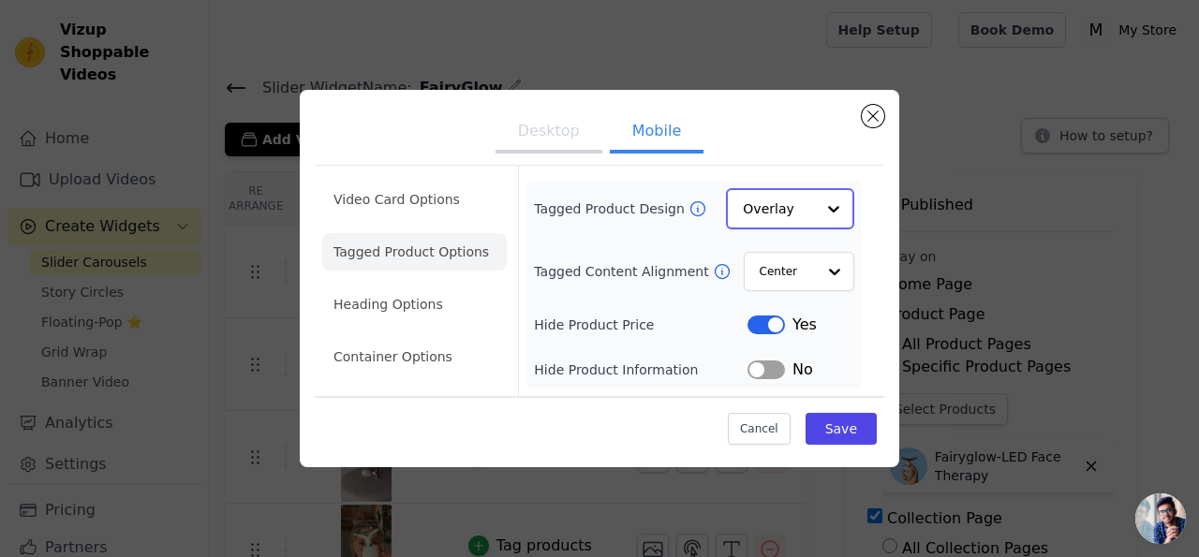
click at [787, 209] on input "Tagged Product Design" at bounding box center [779, 208] width 72 height 37
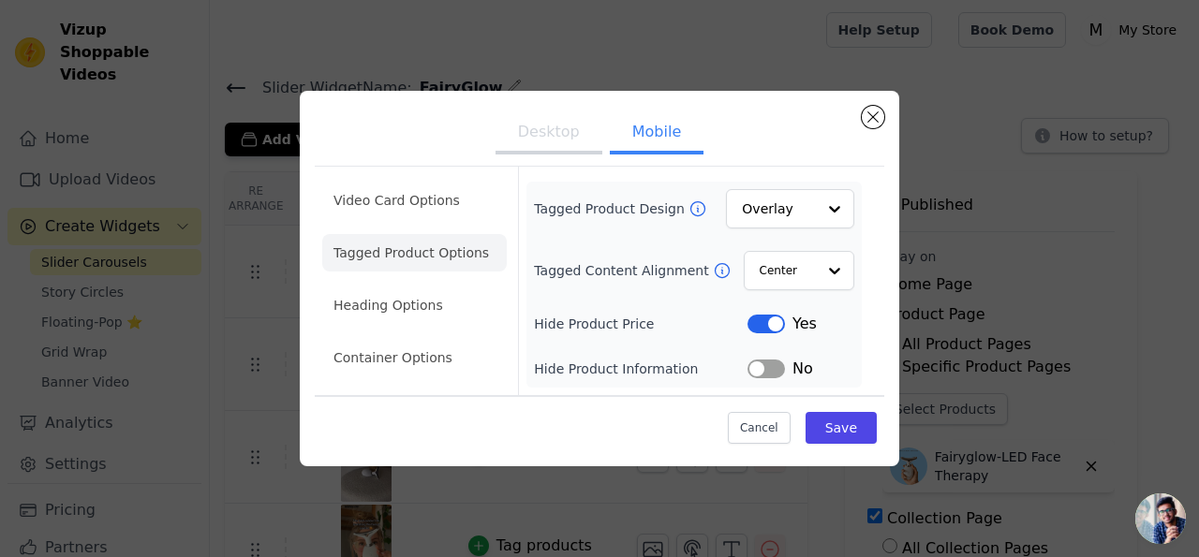
click at [638, 247] on div "Tagged Product Design Overlay Tagged Content Alignment Center Hide Product Pric…" at bounding box center [694, 284] width 320 height 191
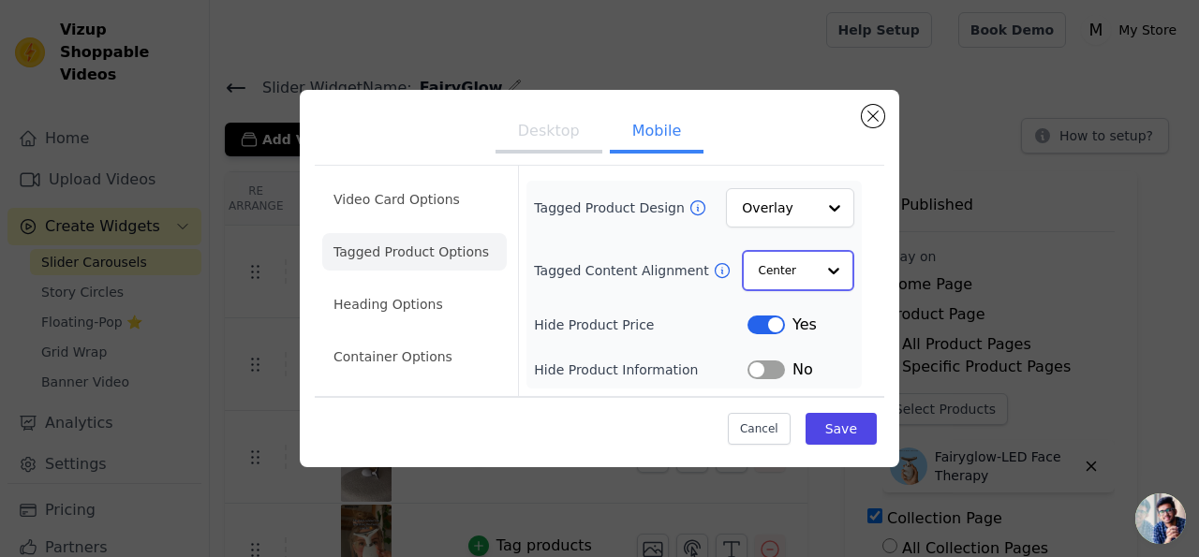
click at [793, 272] on input "Tagged Content Alignment" at bounding box center [787, 270] width 56 height 37
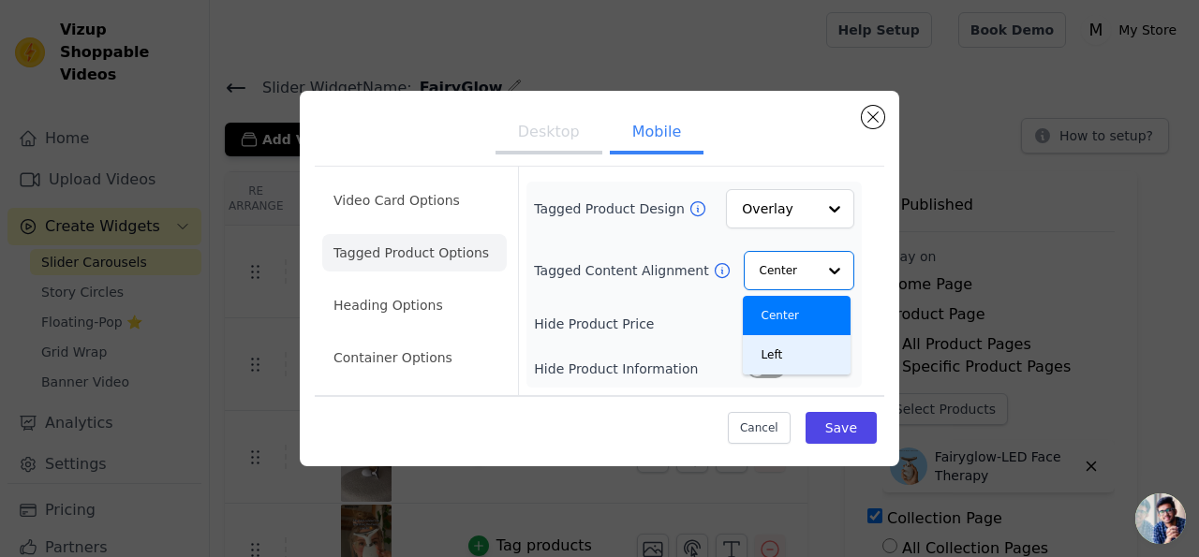
click at [651, 295] on div "Tagged Product Design Overlay Tagged Content Alignment Center Left Option Cente…" at bounding box center [694, 284] width 320 height 191
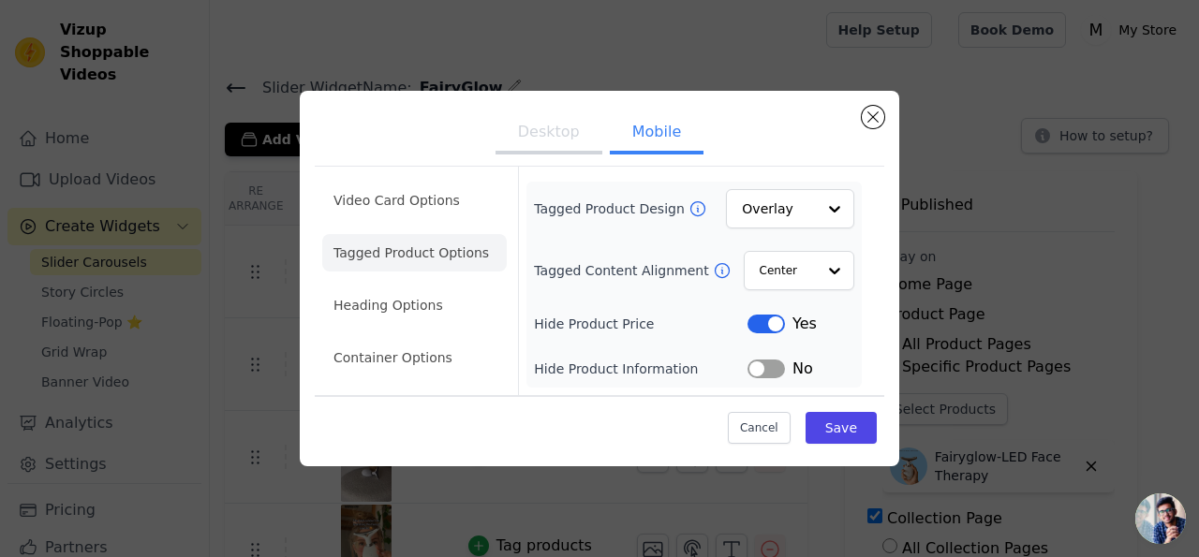
click at [772, 320] on button "Label" at bounding box center [766, 324] width 37 height 19
click at [764, 328] on button "Label" at bounding box center [766, 324] width 37 height 19
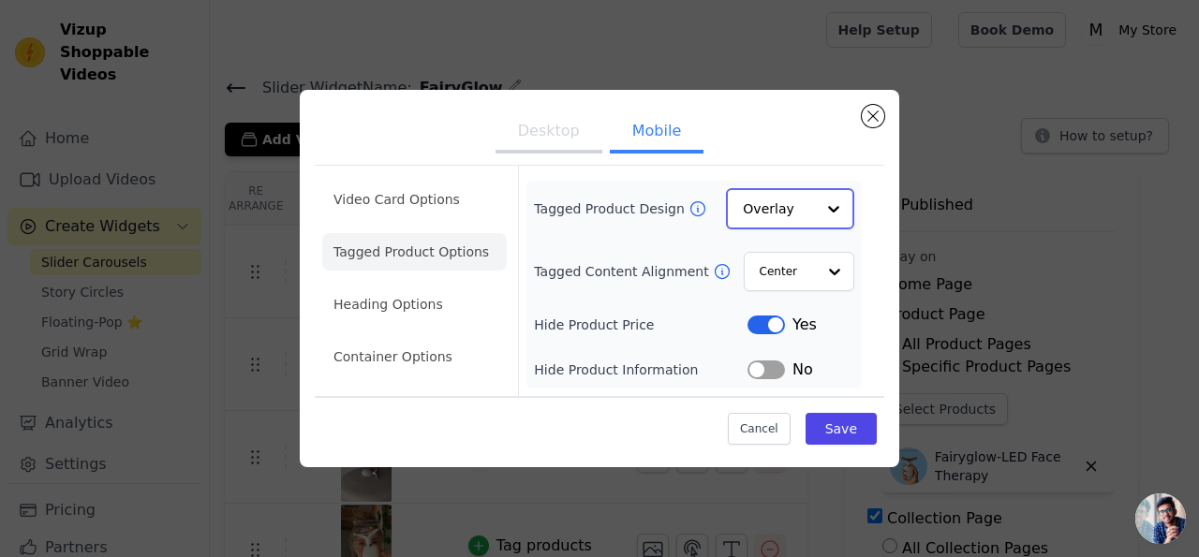
click at [817, 202] on div at bounding box center [833, 208] width 37 height 37
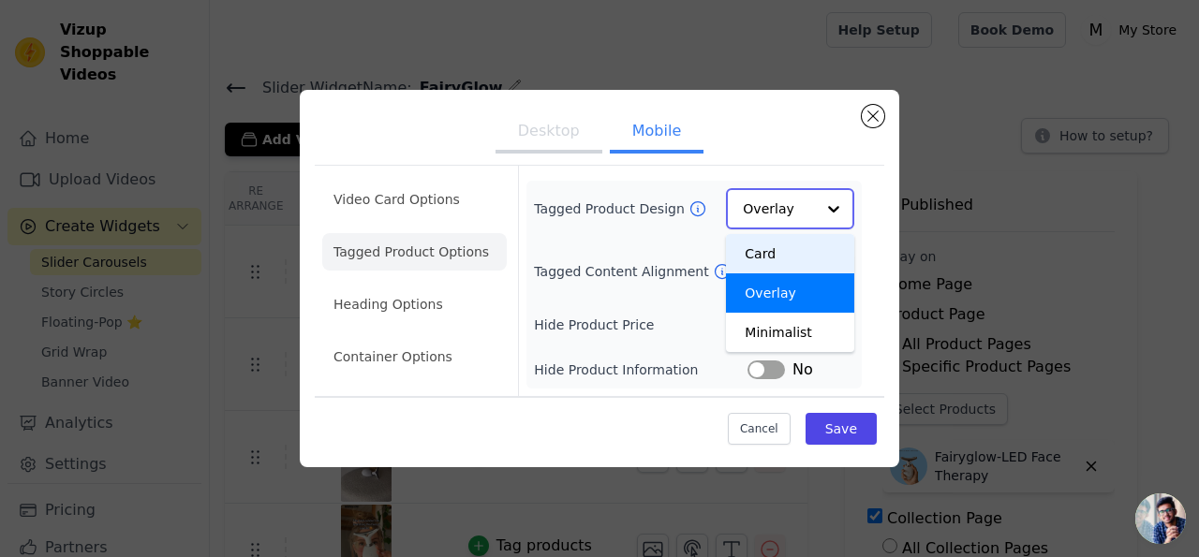
click at [801, 256] on div "Card" at bounding box center [790, 253] width 128 height 39
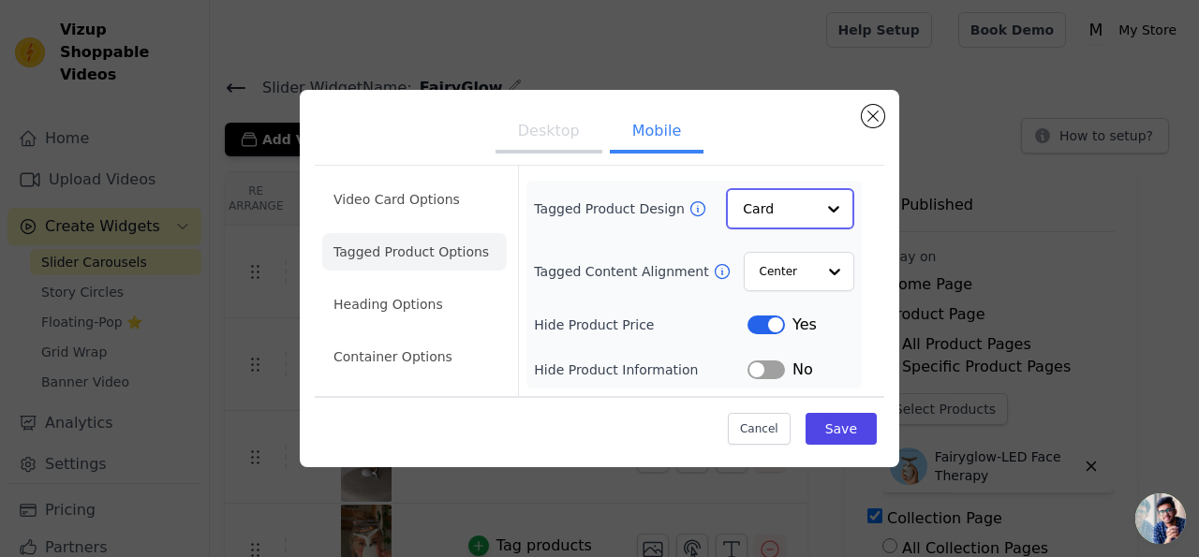
click at [793, 201] on input "Tagged Product Design" at bounding box center [779, 208] width 72 height 37
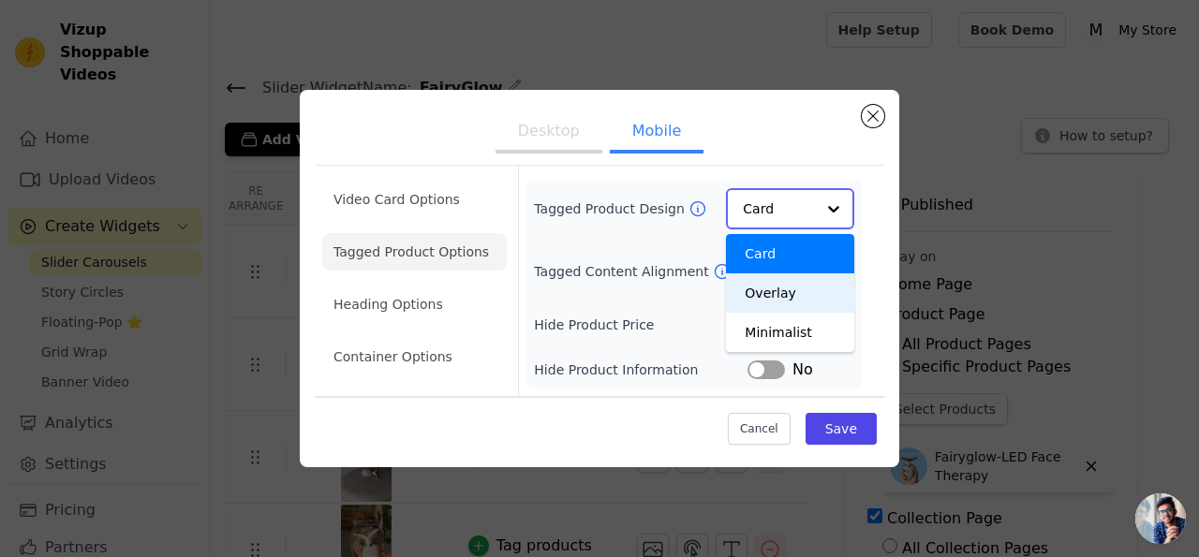
click at [783, 289] on div "Overlay" at bounding box center [790, 293] width 128 height 39
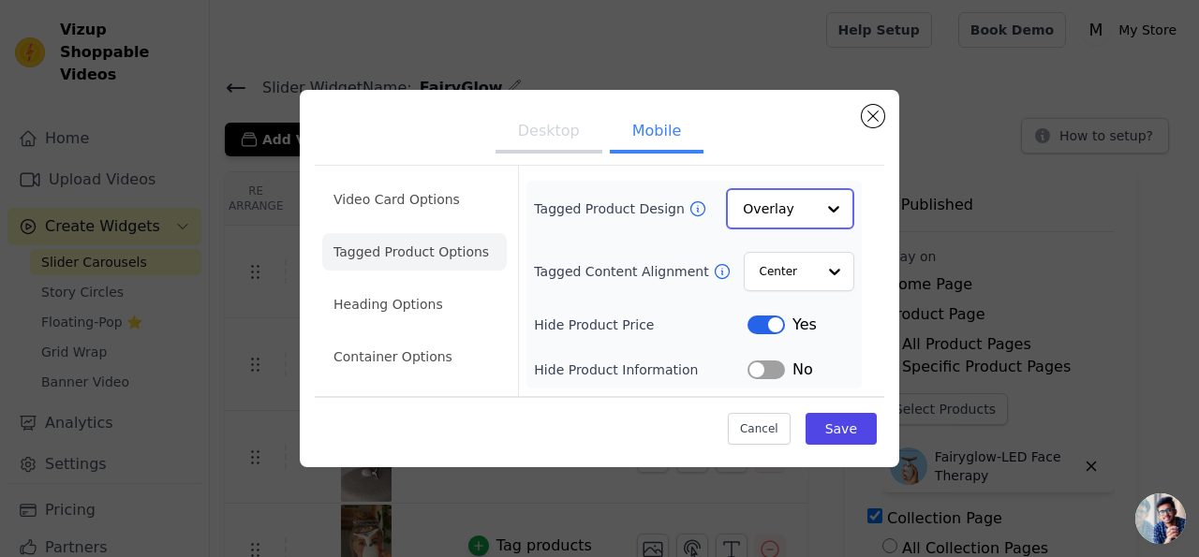
click at [820, 199] on div at bounding box center [833, 208] width 37 height 37
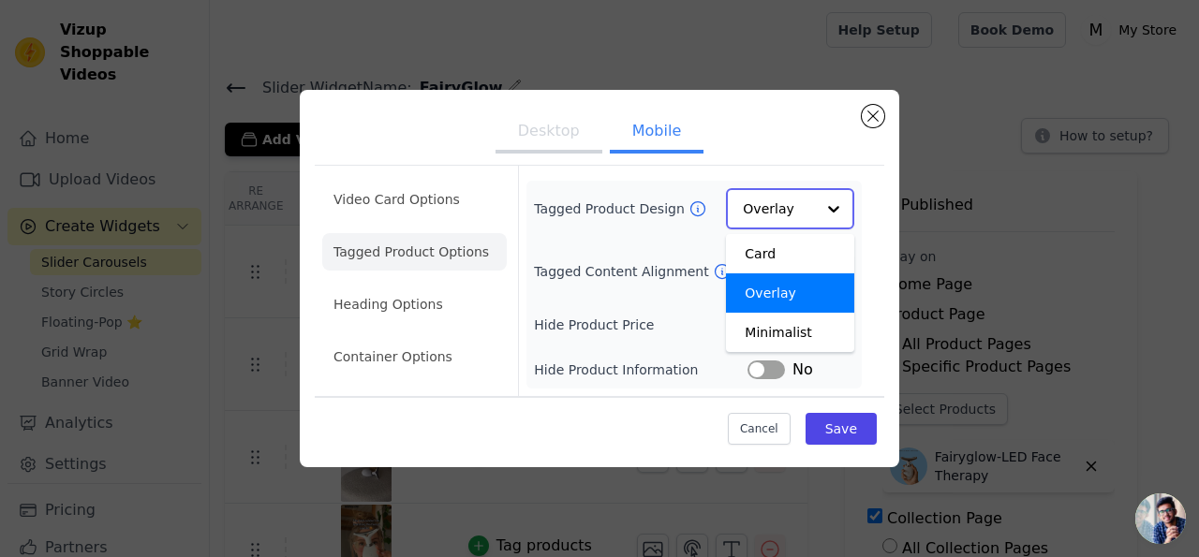
click at [778, 297] on div "Overlay" at bounding box center [790, 293] width 128 height 39
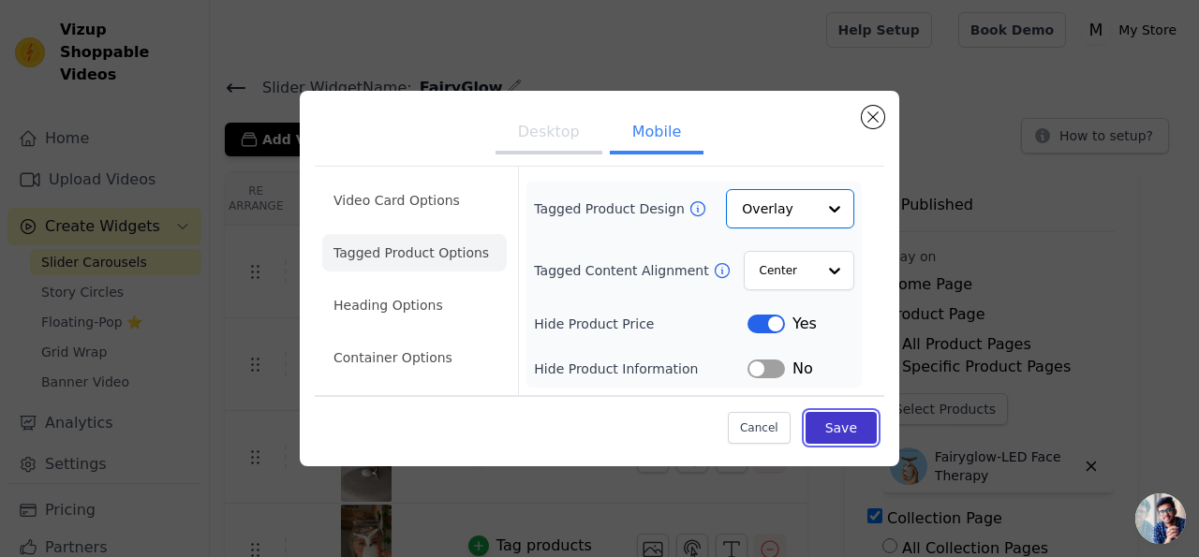
click at [850, 432] on button "Save" at bounding box center [841, 428] width 71 height 32
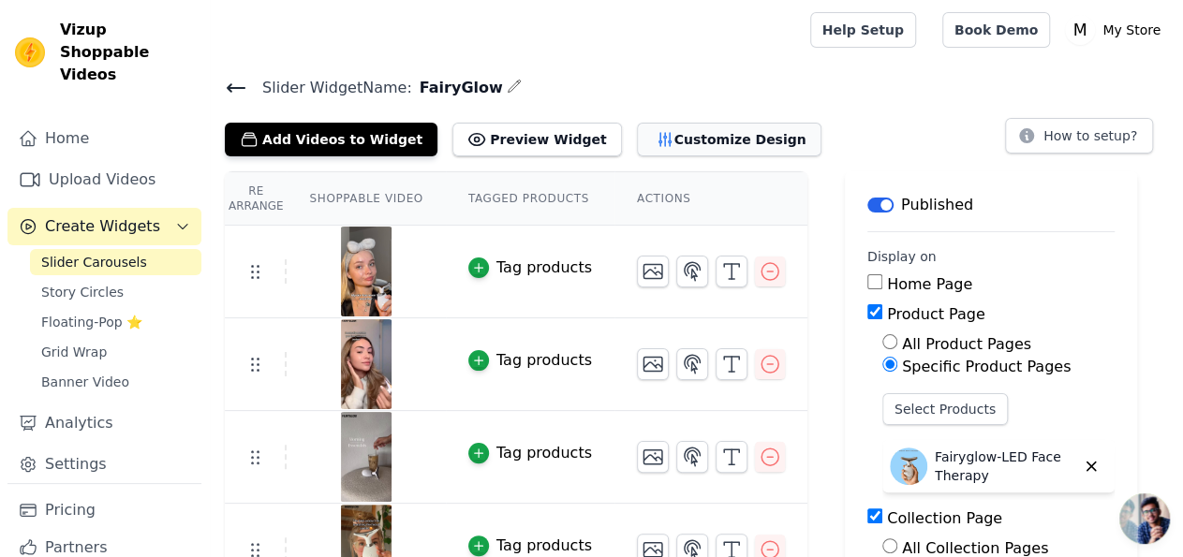
click at [674, 151] on button "Customize Design" at bounding box center [729, 140] width 185 height 34
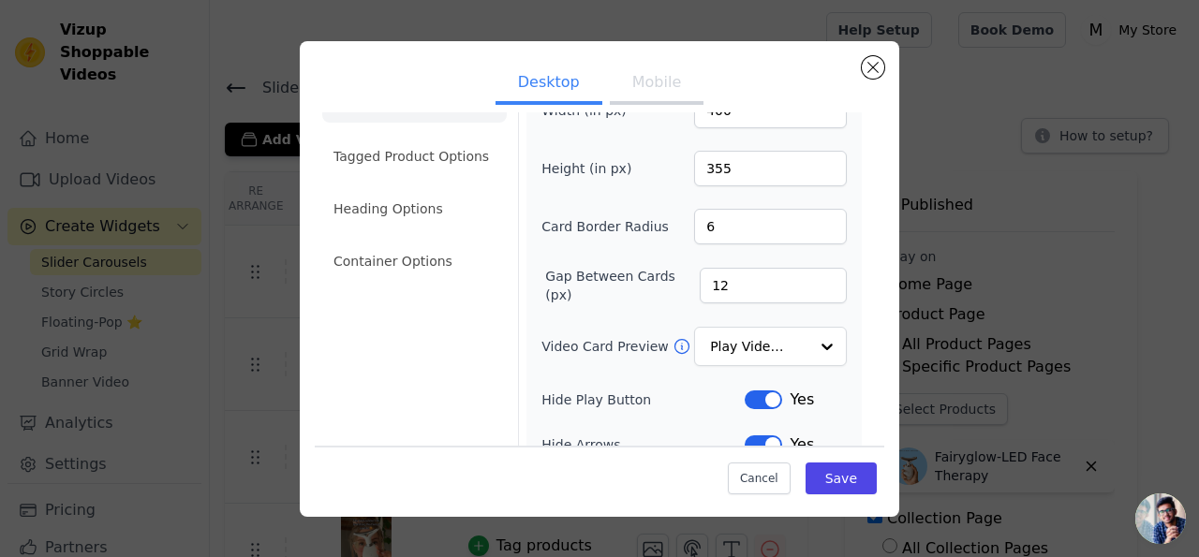
scroll to position [48, 0]
click at [378, 213] on li "Heading Options" at bounding box center [414, 207] width 185 height 37
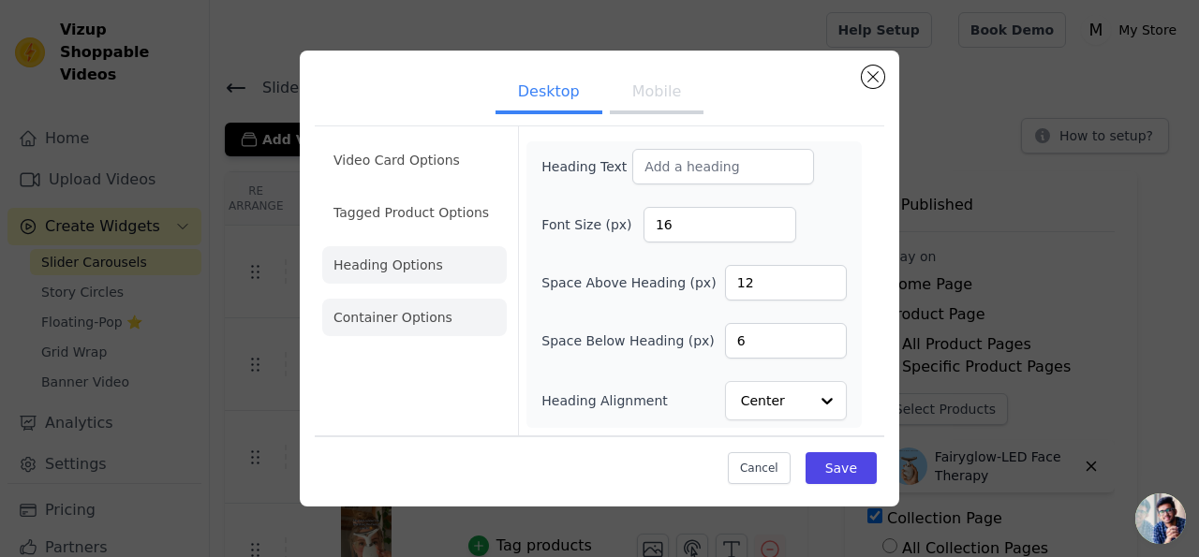
click at [425, 323] on li "Container Options" at bounding box center [414, 317] width 185 height 37
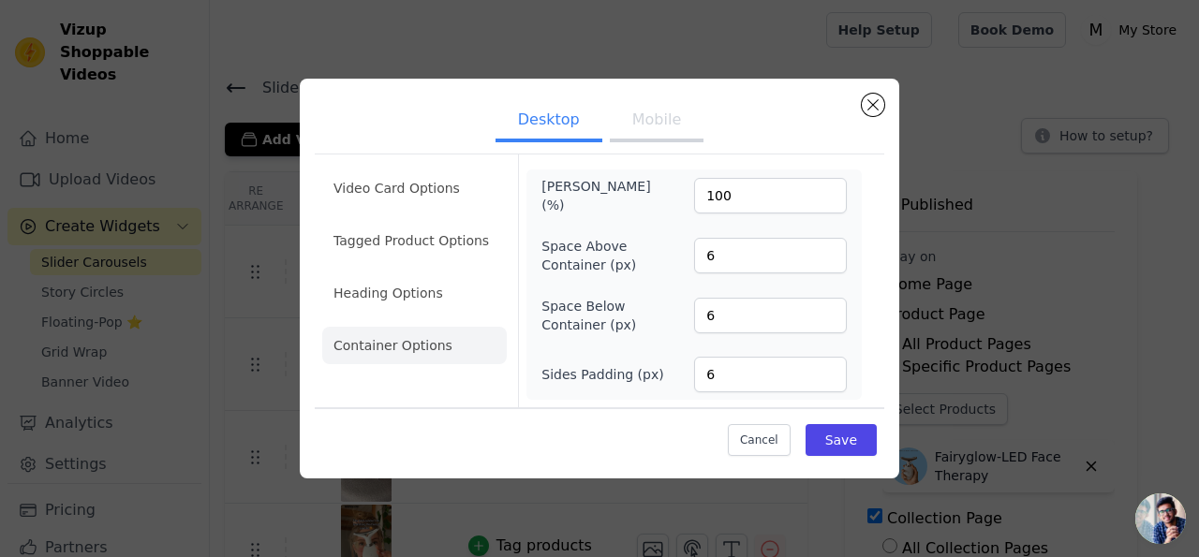
click at [421, 263] on ul "Video Card Options Tagged Product Options Heading Options Container Options" at bounding box center [414, 267] width 185 height 210
click at [418, 241] on li "Tagged Product Options" at bounding box center [414, 240] width 185 height 37
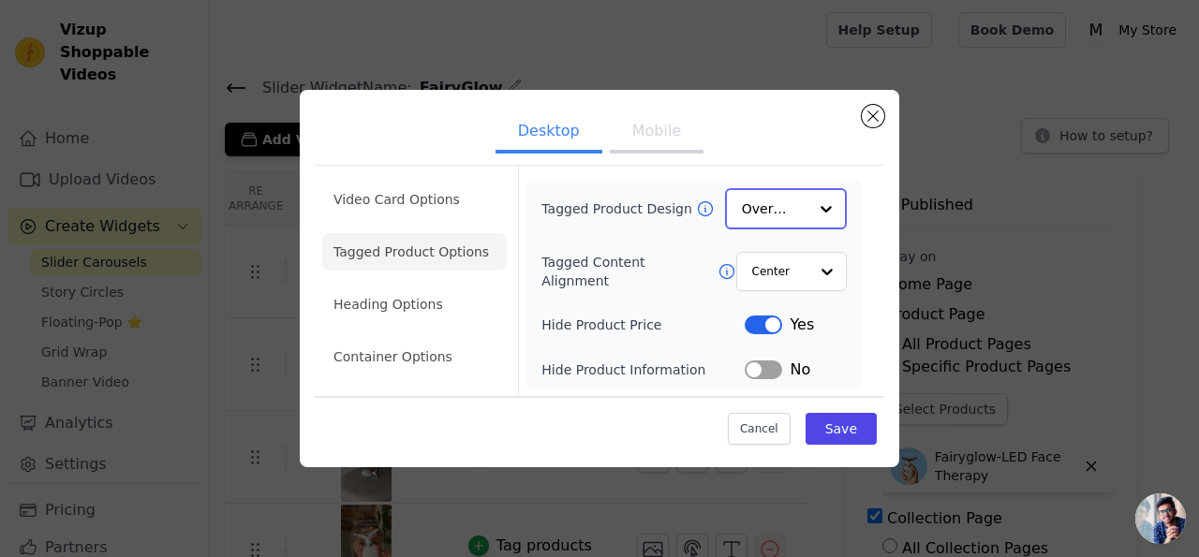
click at [796, 215] on input "Tagged Product Design" at bounding box center [775, 208] width 66 height 37
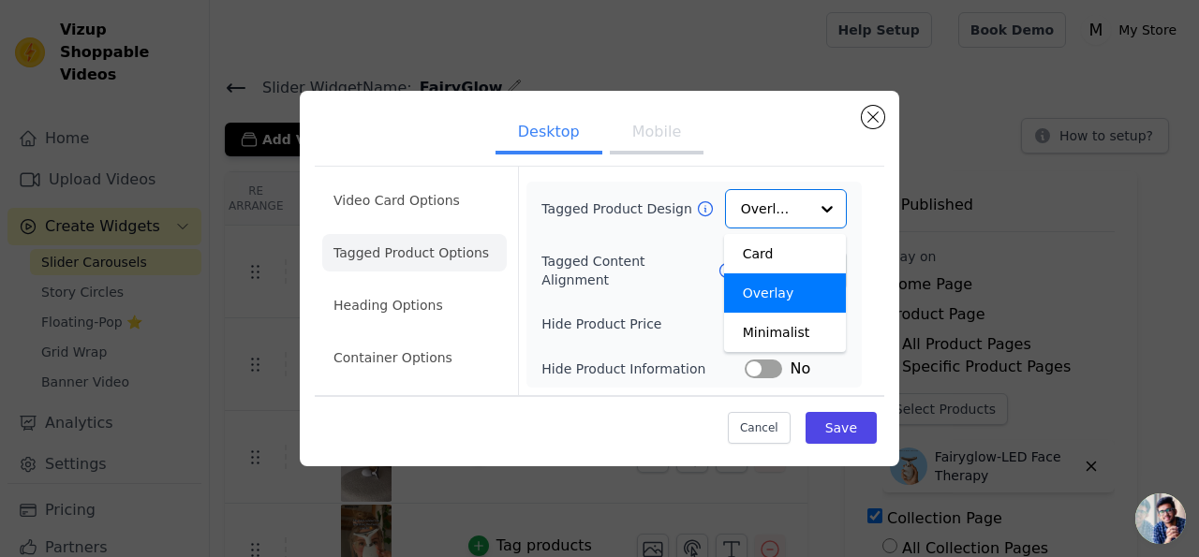
click at [645, 134] on button "Mobile" at bounding box center [657, 133] width 94 height 41
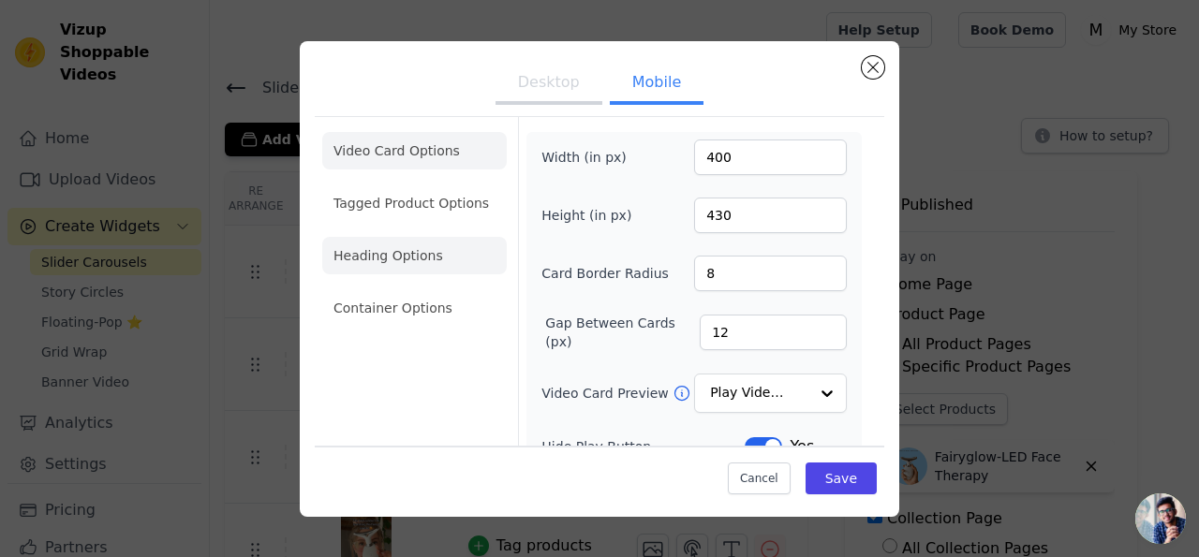
click at [405, 265] on li "Heading Options" at bounding box center [414, 255] width 185 height 37
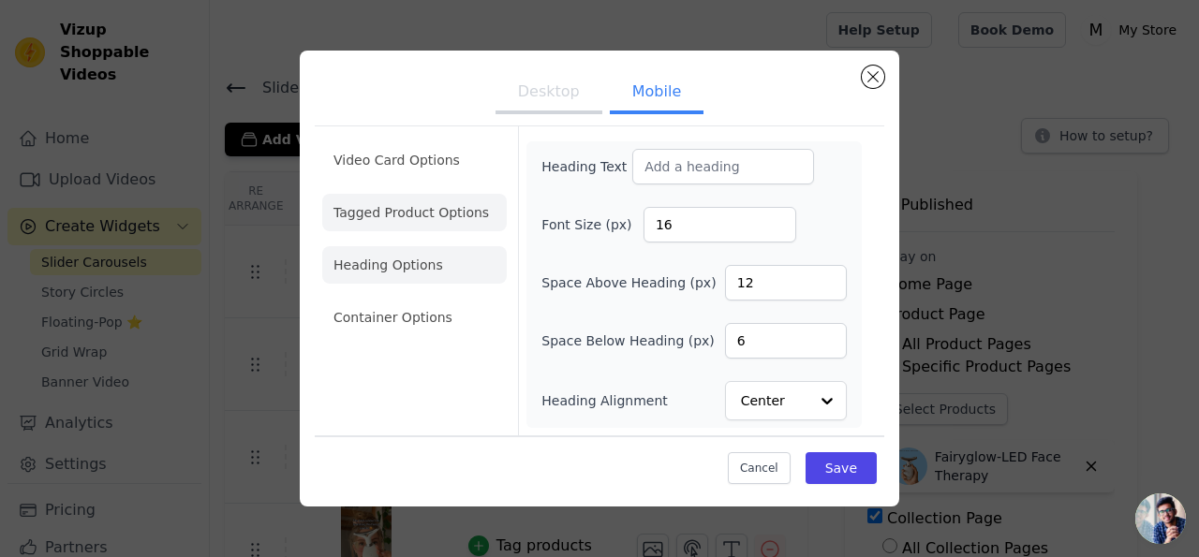
click at [386, 207] on li "Tagged Product Options" at bounding box center [414, 212] width 185 height 37
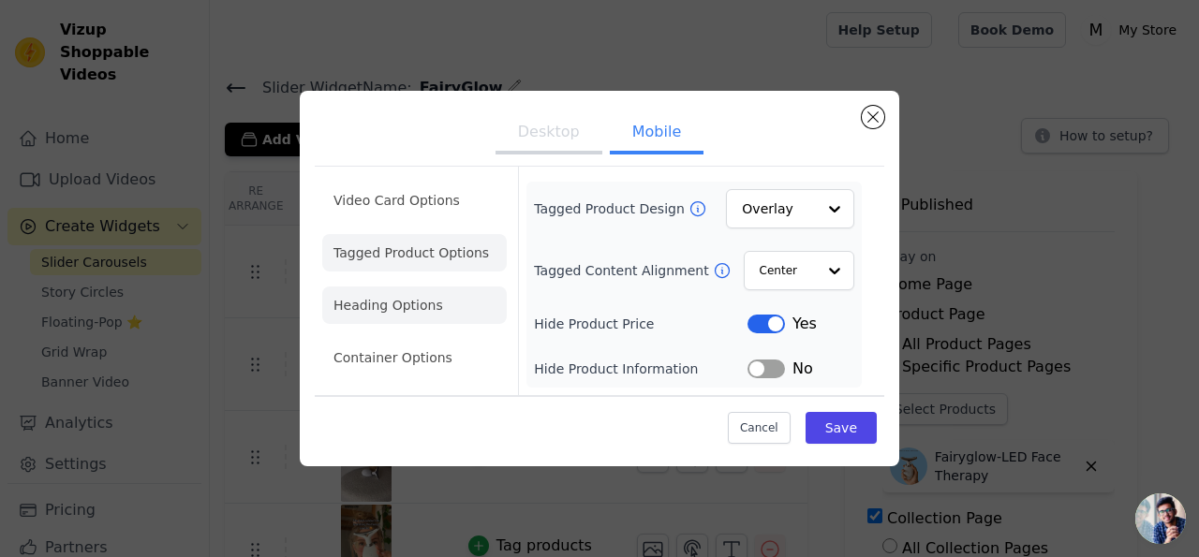
click at [371, 319] on li "Heading Options" at bounding box center [414, 305] width 185 height 37
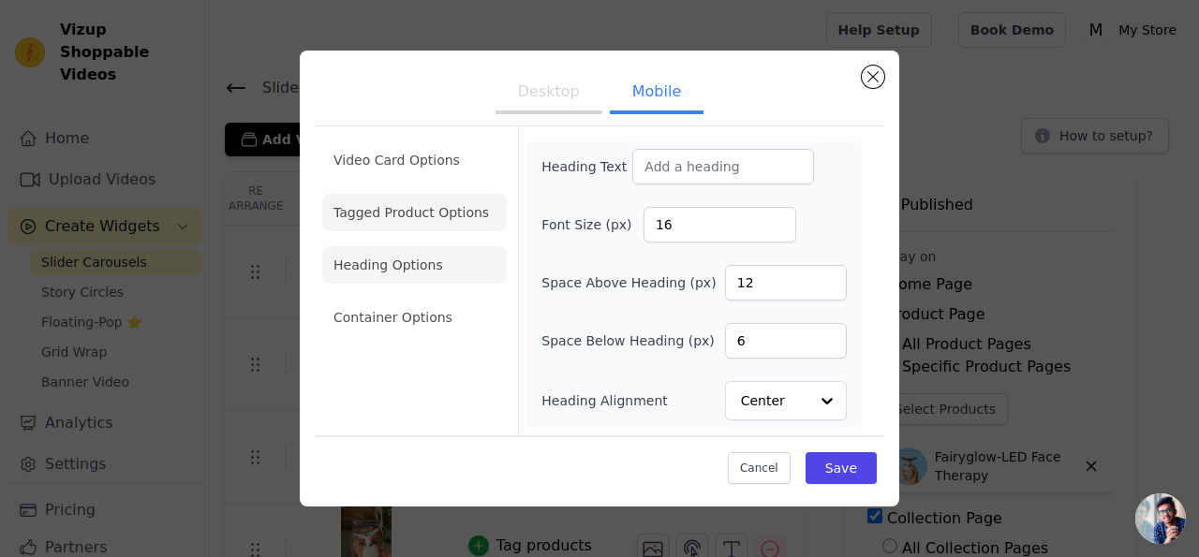
click at [413, 210] on li "Tagged Product Options" at bounding box center [414, 212] width 185 height 37
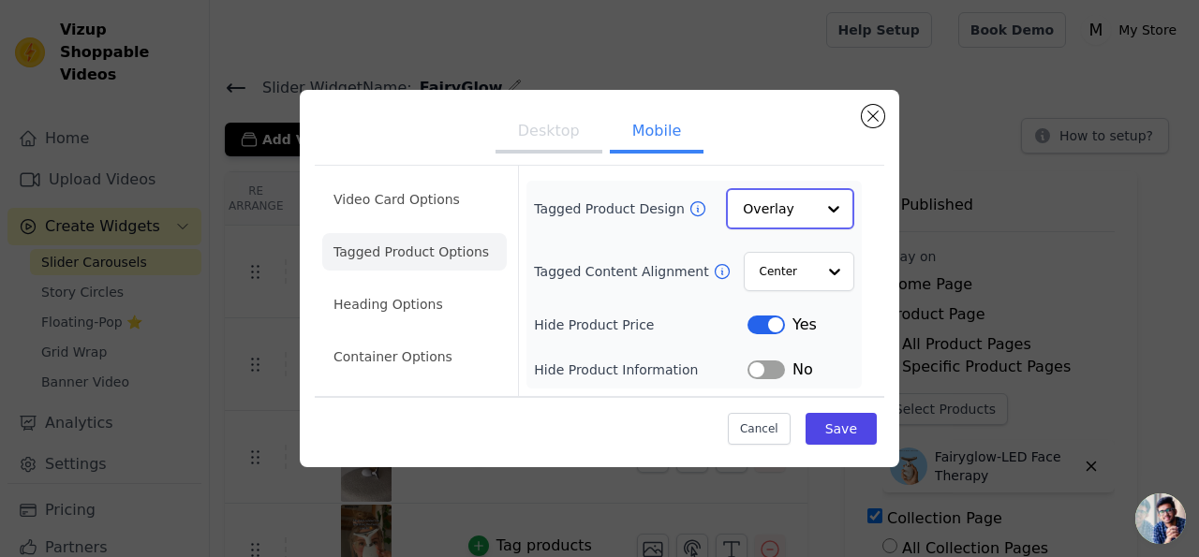
click at [814, 204] on input "Tagged Product Design" at bounding box center [779, 208] width 72 height 37
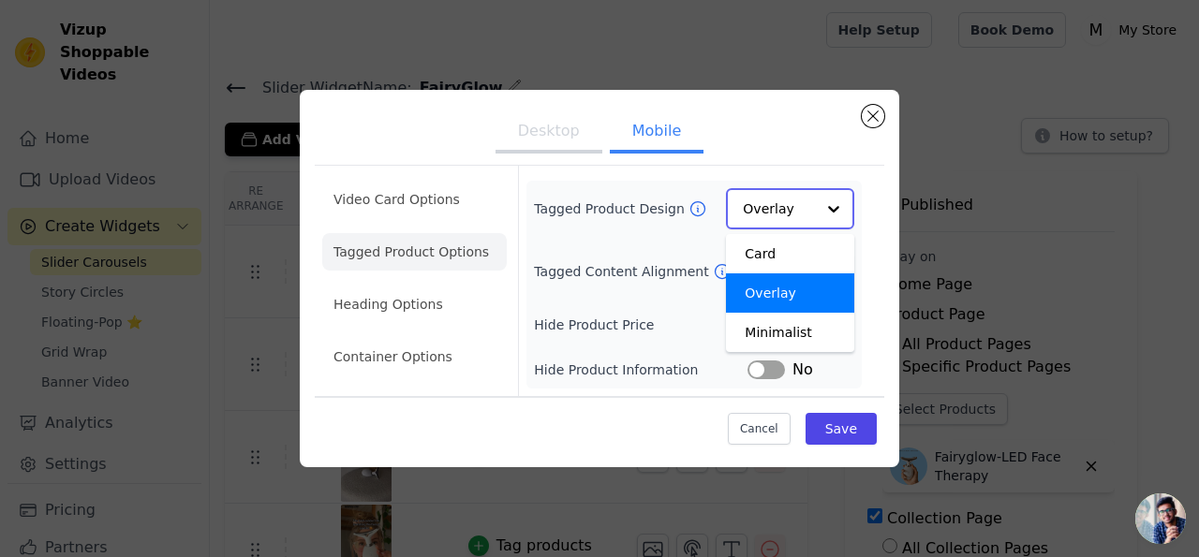
click at [788, 293] on div "Overlay" at bounding box center [790, 293] width 128 height 39
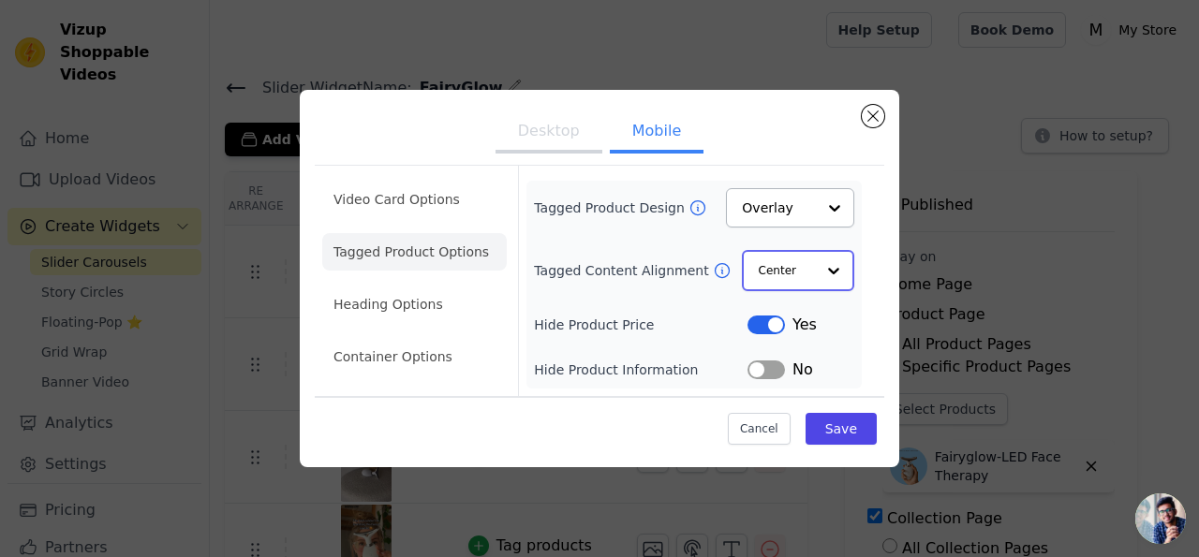
click at [800, 274] on input "Tagged Content Alignment" at bounding box center [787, 270] width 56 height 37
click at [791, 320] on div "Center" at bounding box center [796, 315] width 108 height 39
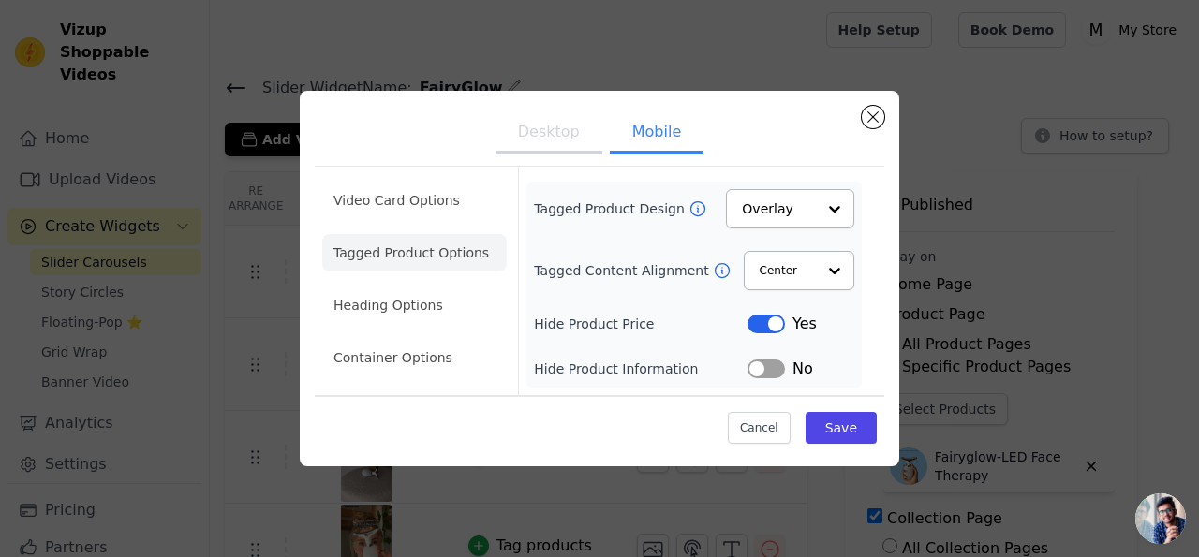
click at [771, 374] on button "Label" at bounding box center [766, 369] width 37 height 19
click at [779, 372] on button "Label" at bounding box center [766, 369] width 37 height 19
click at [834, 419] on button "Save" at bounding box center [841, 428] width 71 height 32
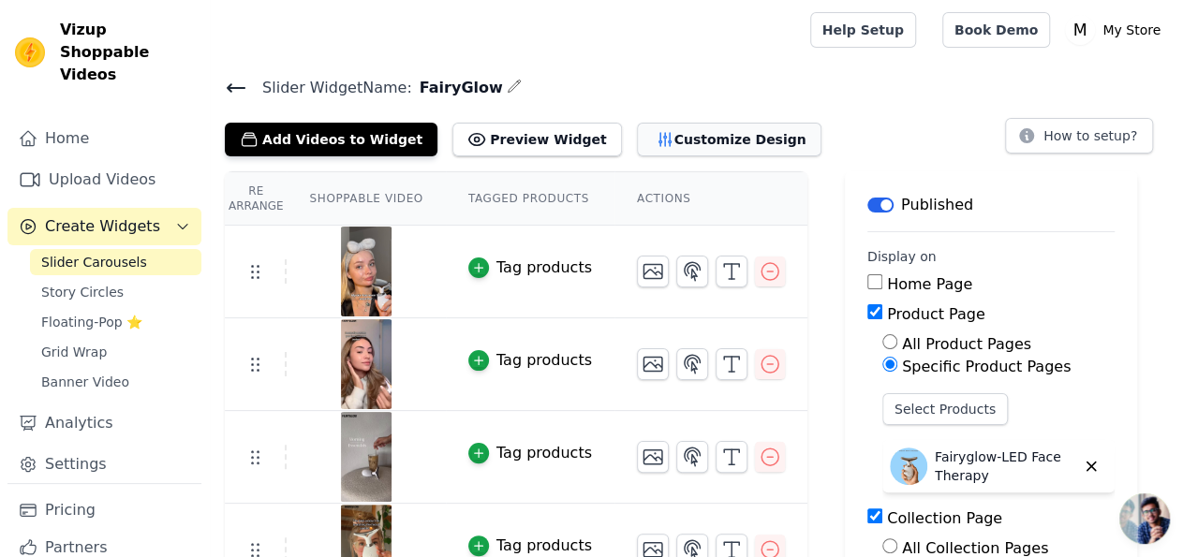
click at [674, 137] on button "Customize Design" at bounding box center [729, 140] width 185 height 34
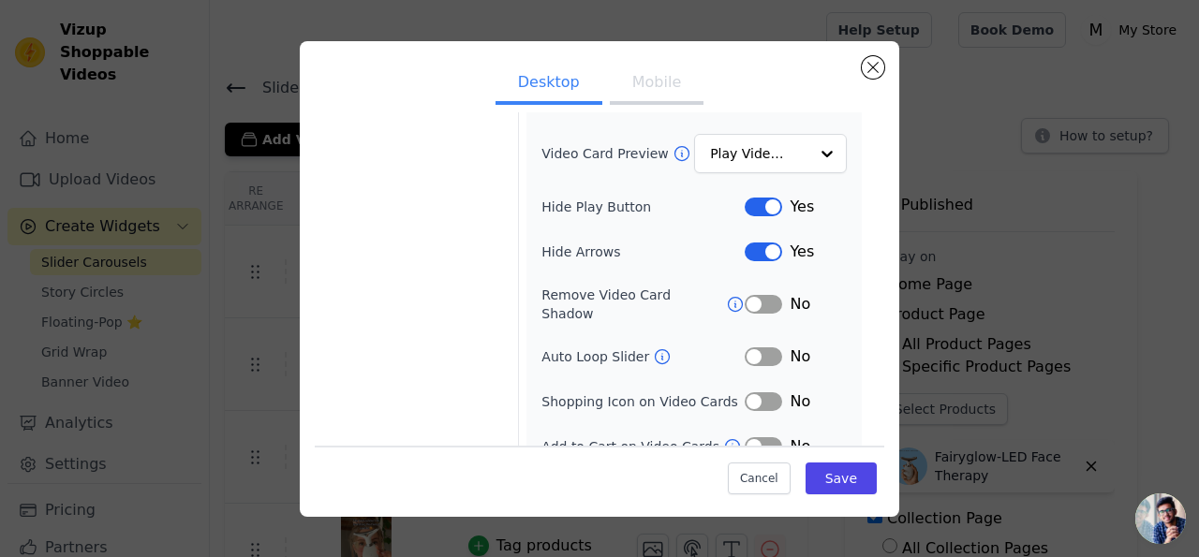
scroll to position [246, 0]
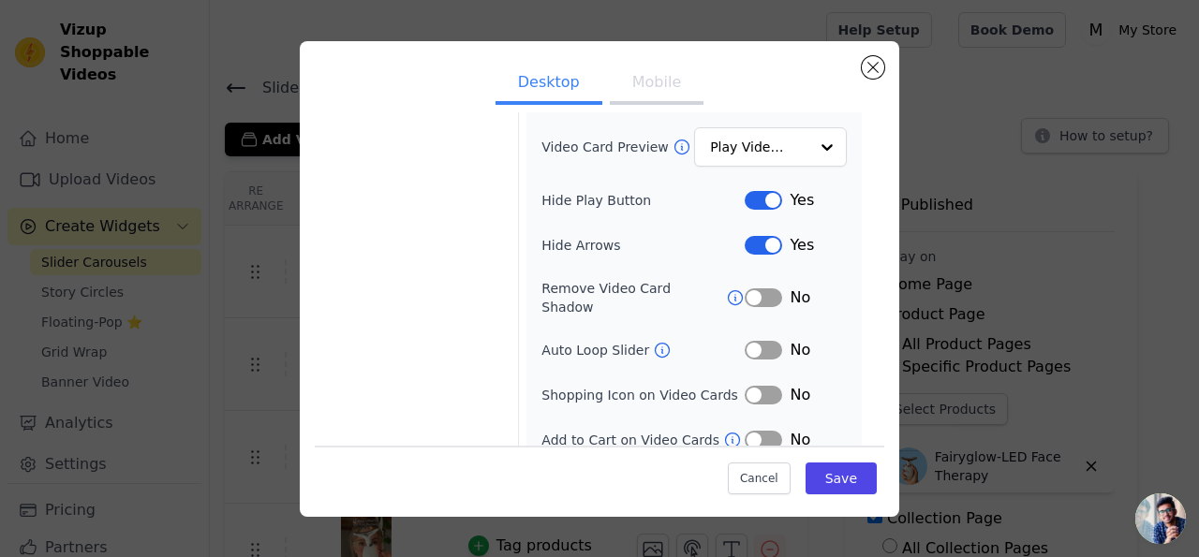
click at [750, 341] on button "Label" at bounding box center [763, 350] width 37 height 19
click at [648, 83] on button "Mobile" at bounding box center [657, 84] width 94 height 41
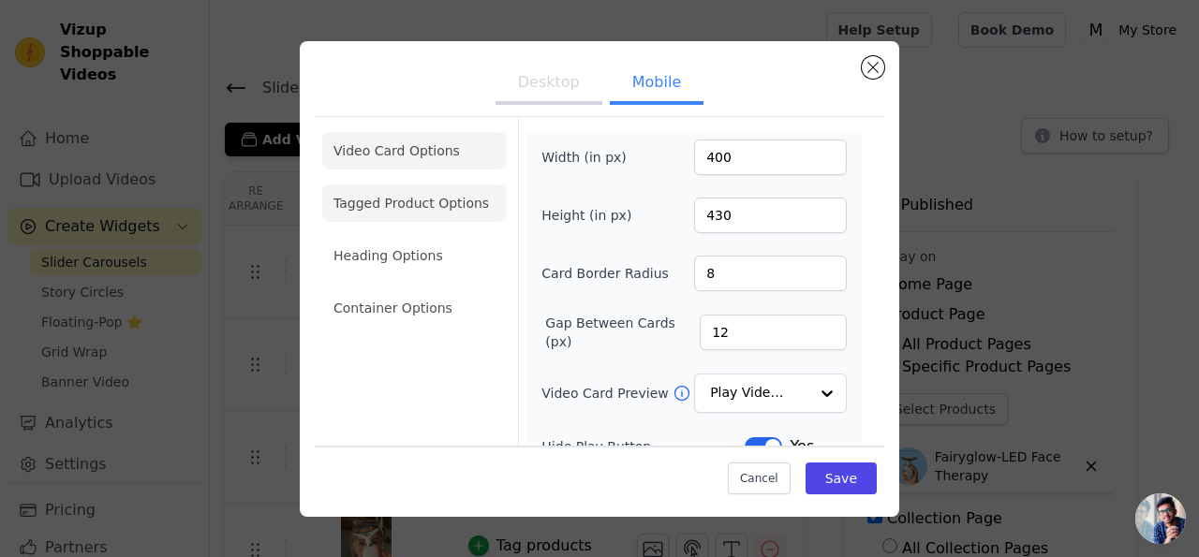
click at [393, 207] on li "Tagged Product Options" at bounding box center [414, 203] width 185 height 37
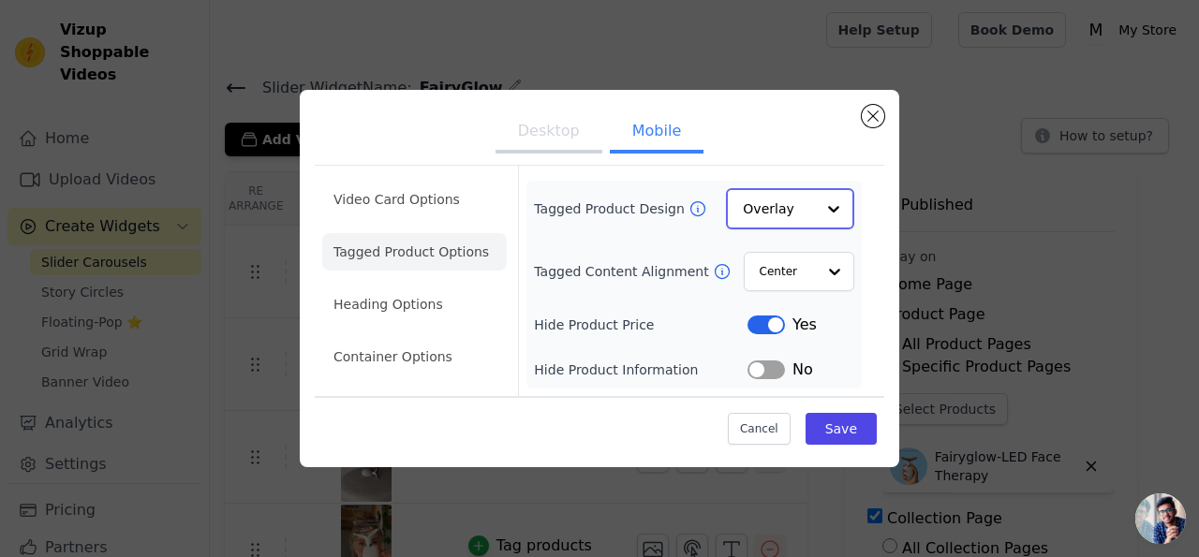
click at [805, 205] on input "Tagged Product Design" at bounding box center [779, 208] width 72 height 37
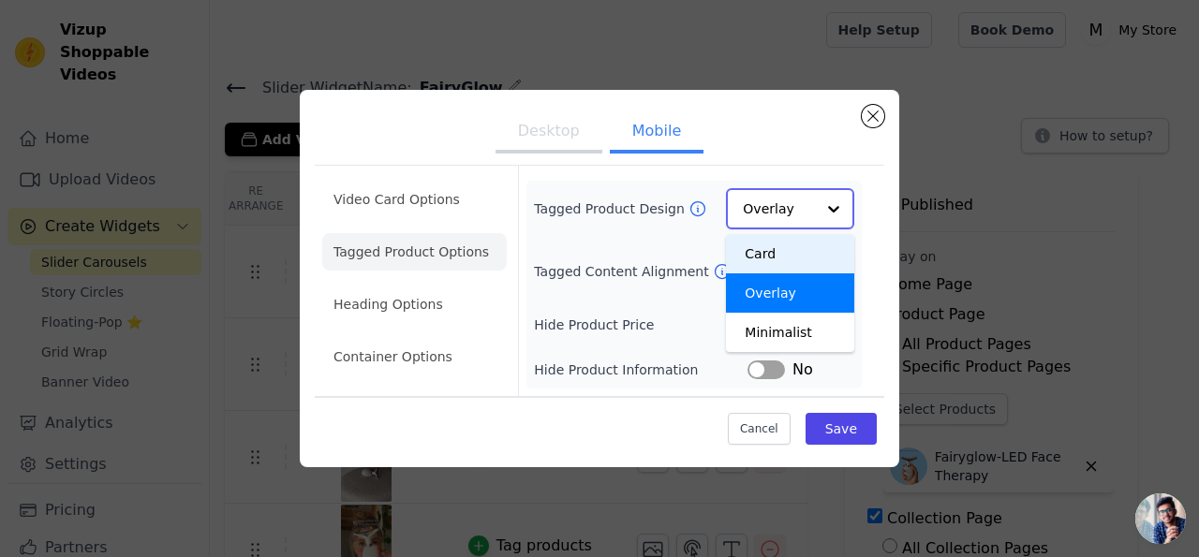
click at [783, 250] on div "Card" at bounding box center [790, 253] width 128 height 39
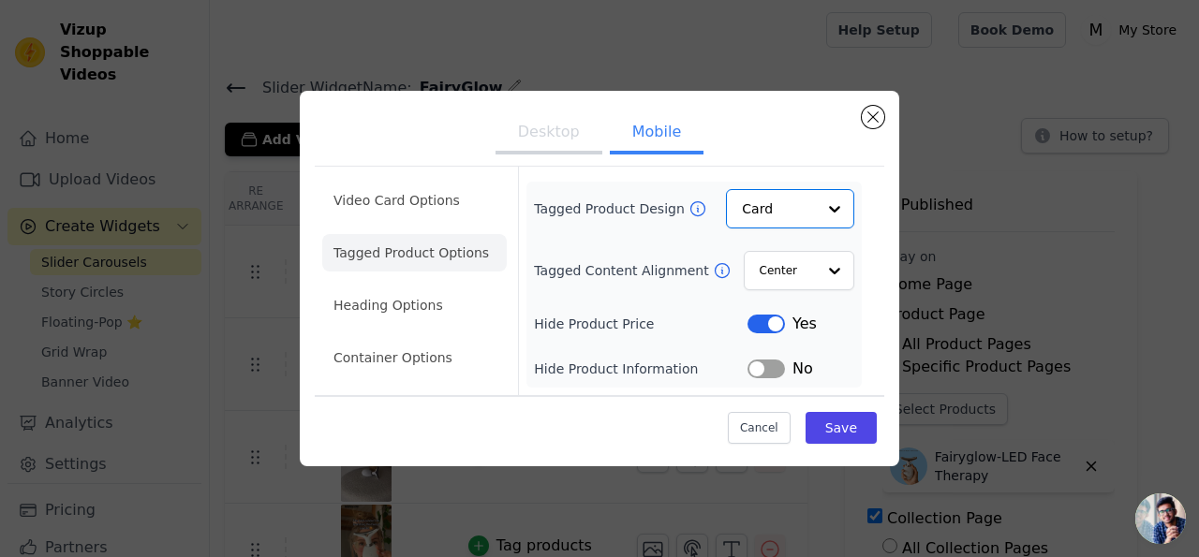
click at [781, 230] on div "Tagged Product Design Option Card, selected. Select is focused, type to refine …" at bounding box center [694, 284] width 320 height 191
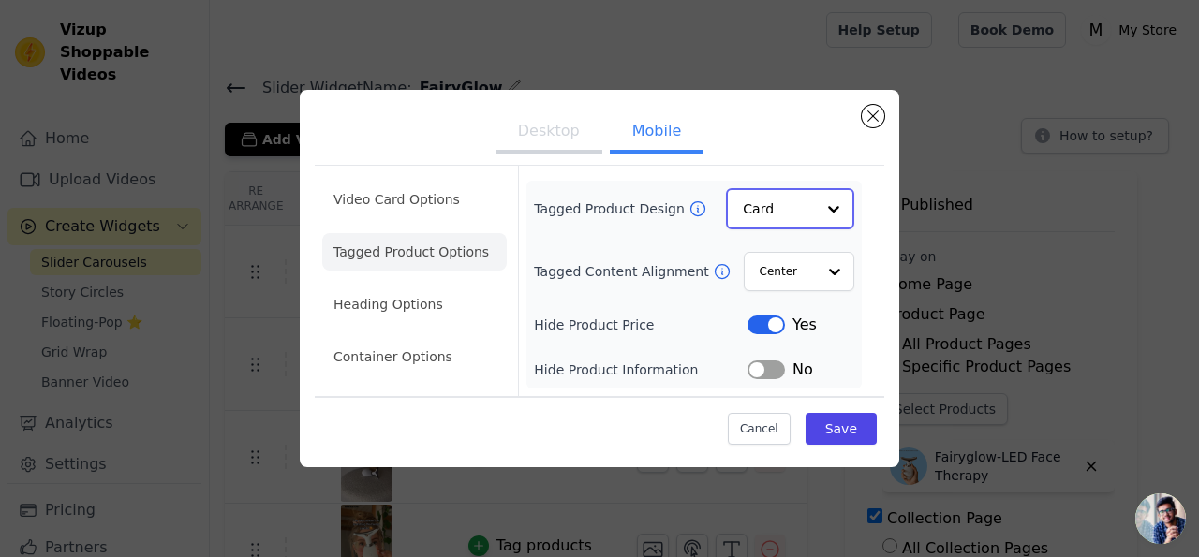
click at [777, 211] on input "Tagged Product Design" at bounding box center [779, 208] width 72 height 37
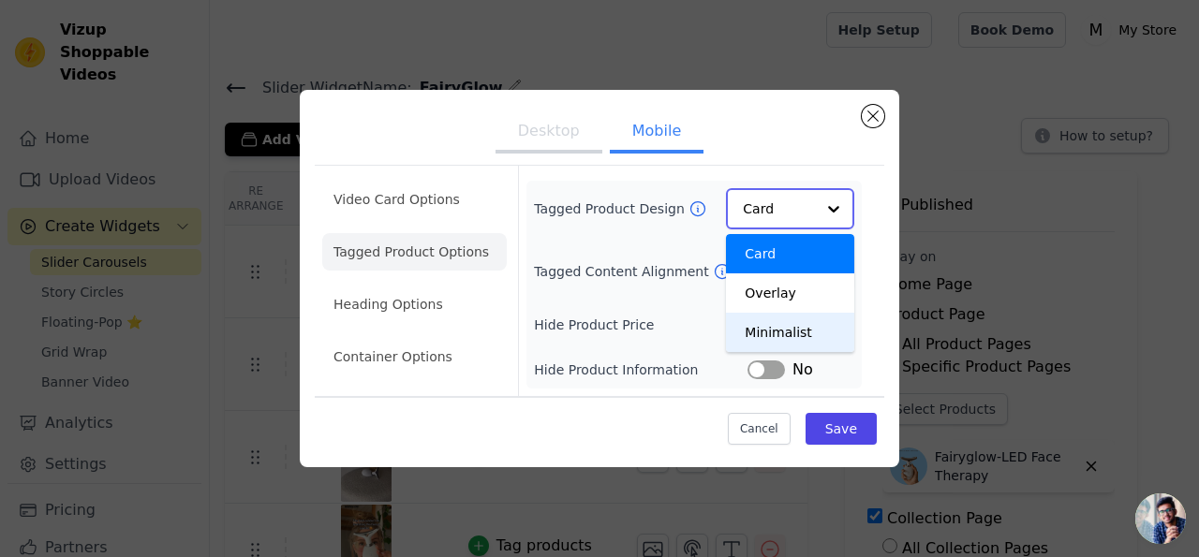
click at [768, 345] on div "Minimalist" at bounding box center [790, 332] width 128 height 39
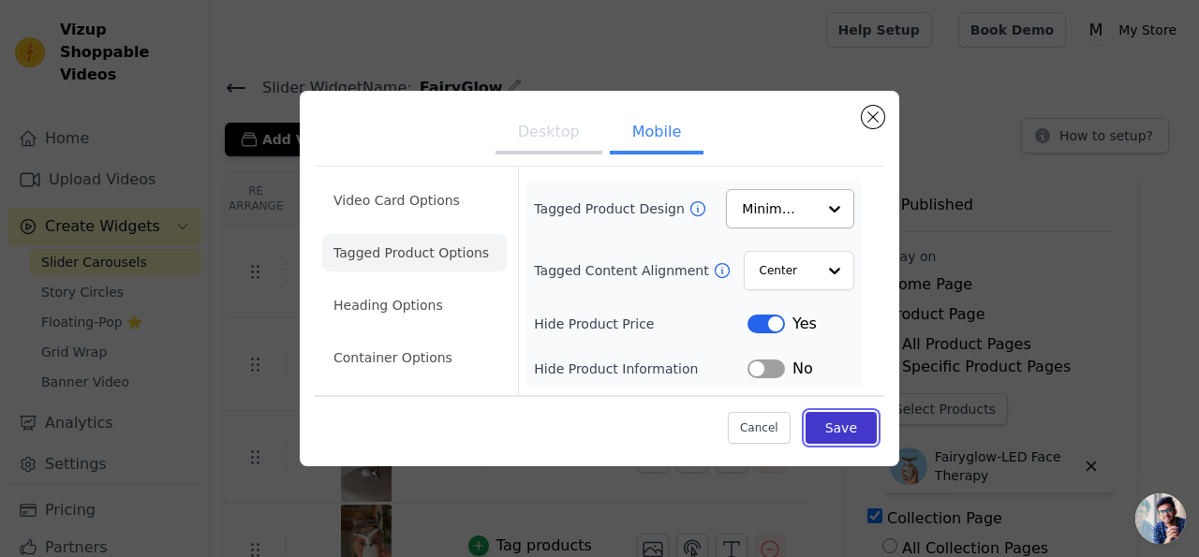
click at [842, 426] on button "Save" at bounding box center [841, 428] width 71 height 32
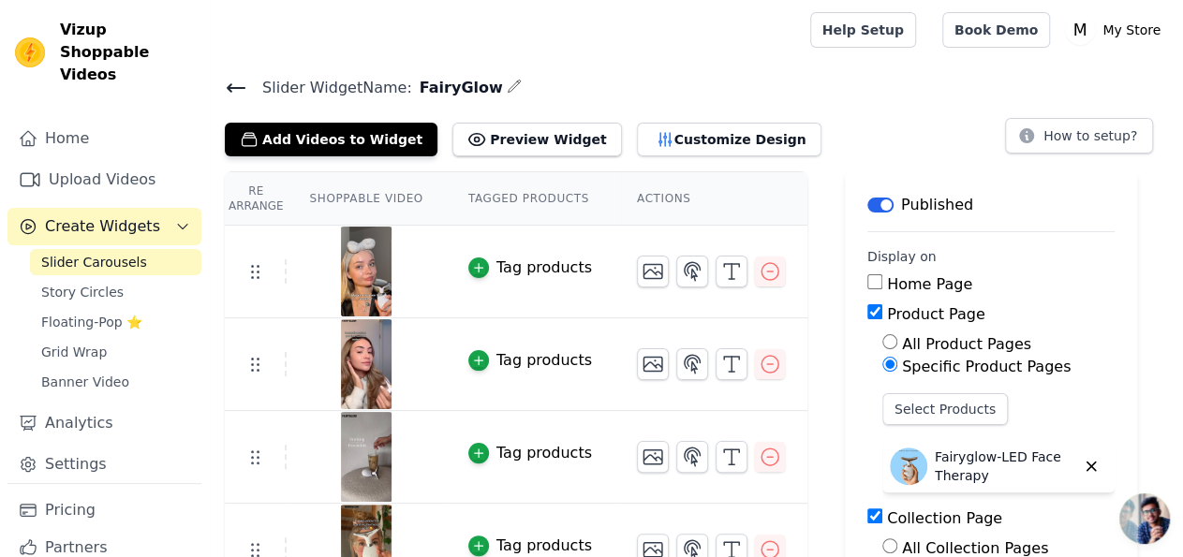
scroll to position [2, 0]
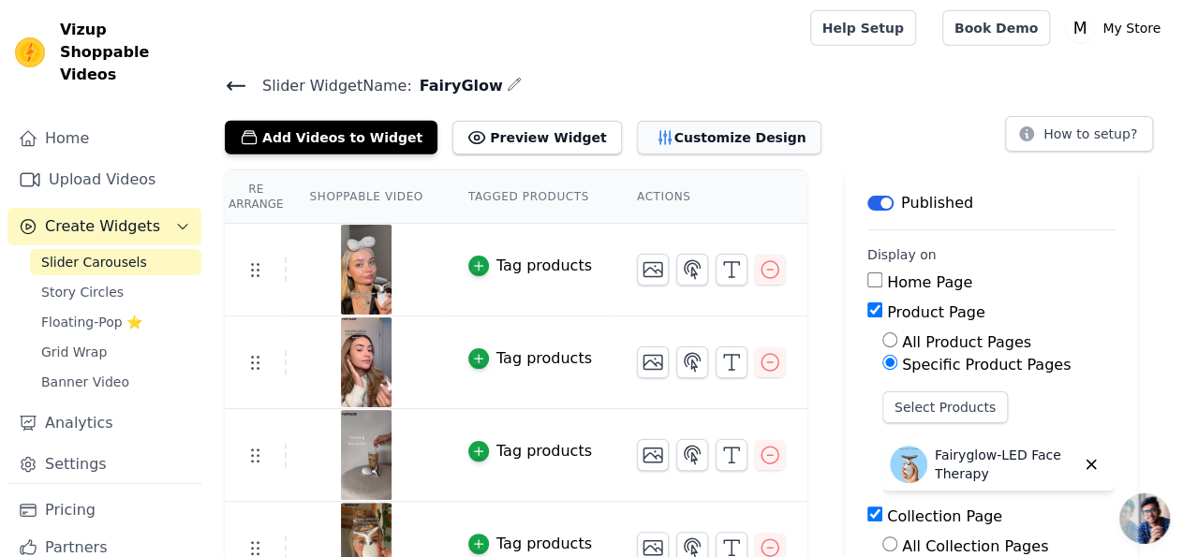
click at [674, 127] on button "Customize Design" at bounding box center [729, 138] width 185 height 34
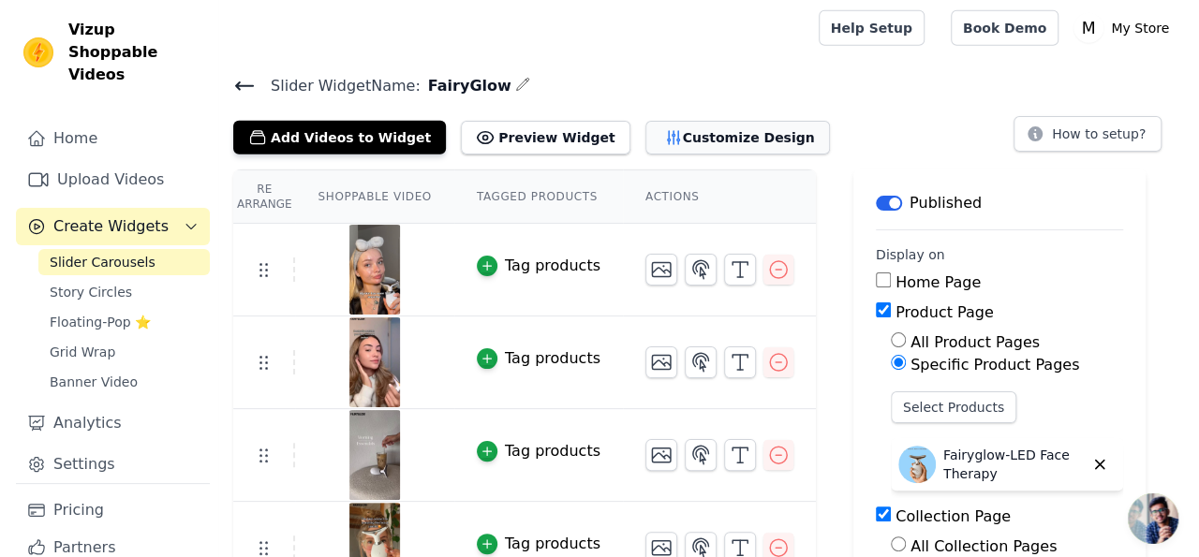
scroll to position [0, 0]
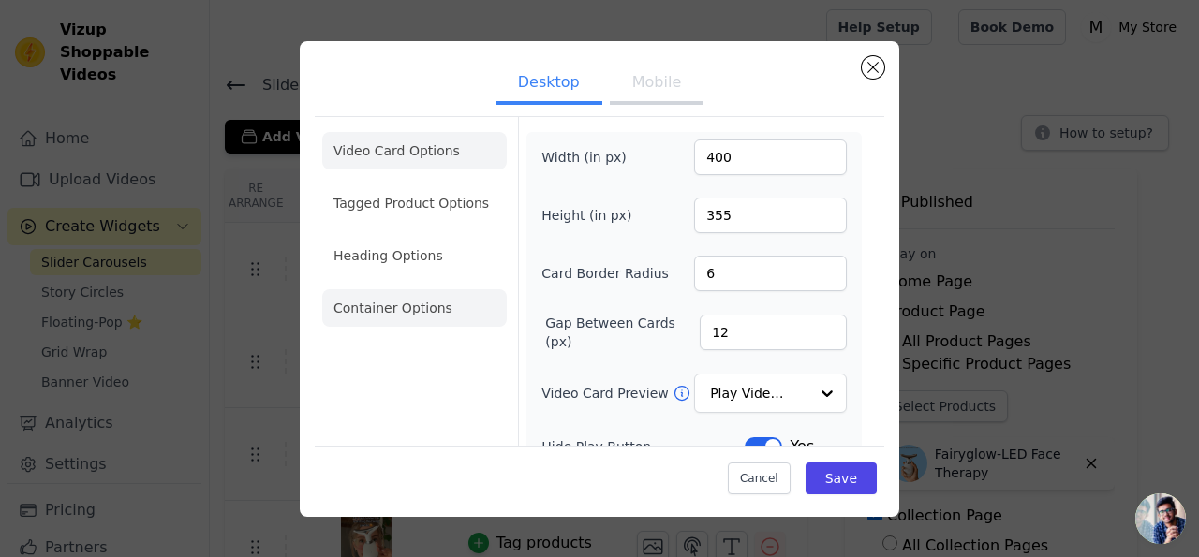
click at [389, 312] on li "Container Options" at bounding box center [414, 307] width 185 height 37
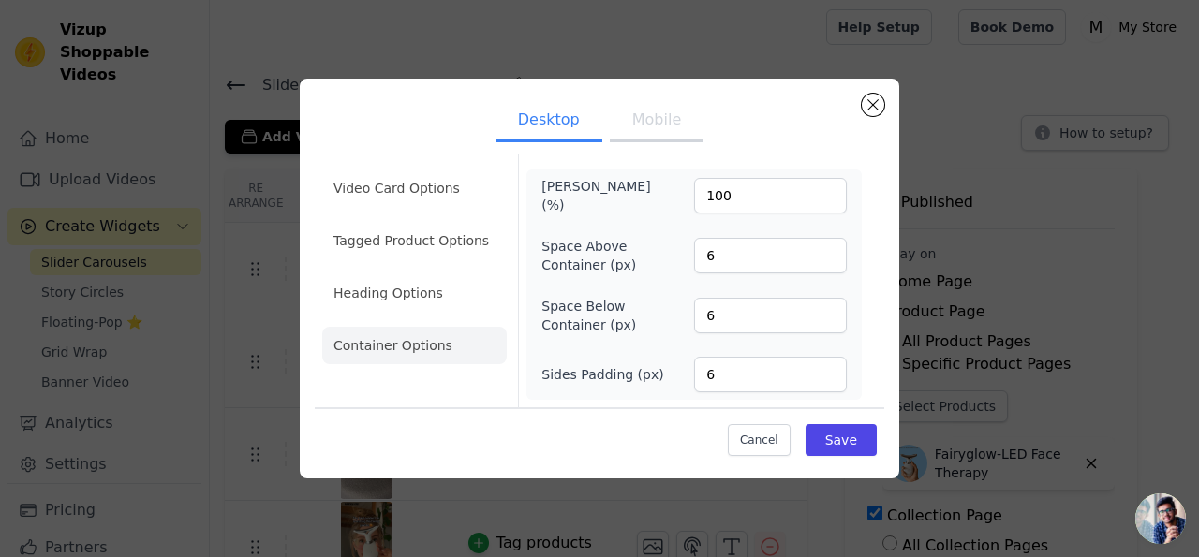
click at [664, 132] on button "Mobile" at bounding box center [657, 121] width 94 height 41
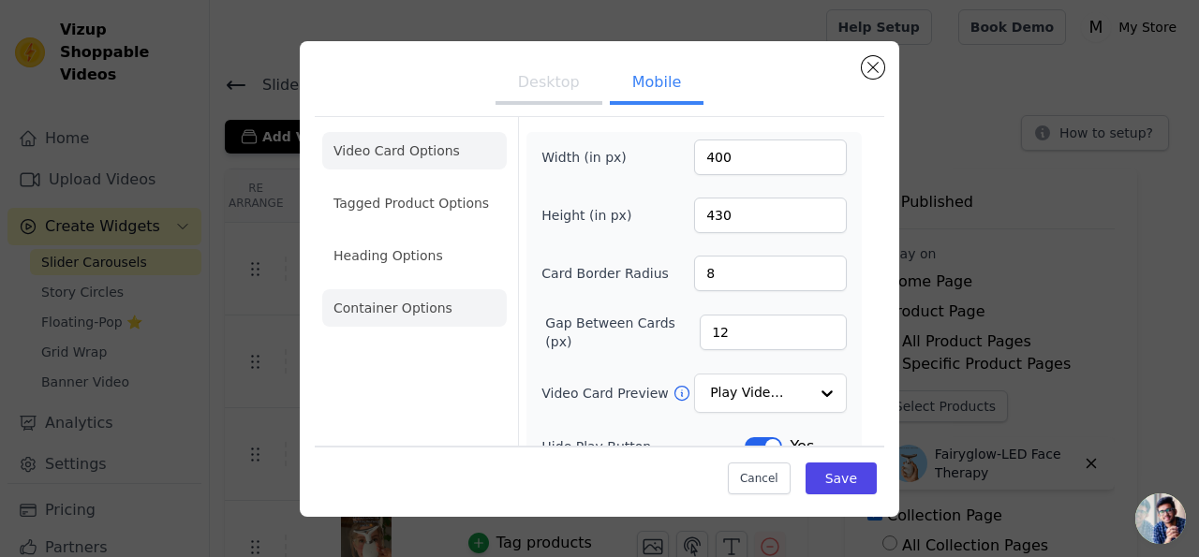
click at [430, 291] on li "Container Options" at bounding box center [414, 307] width 185 height 37
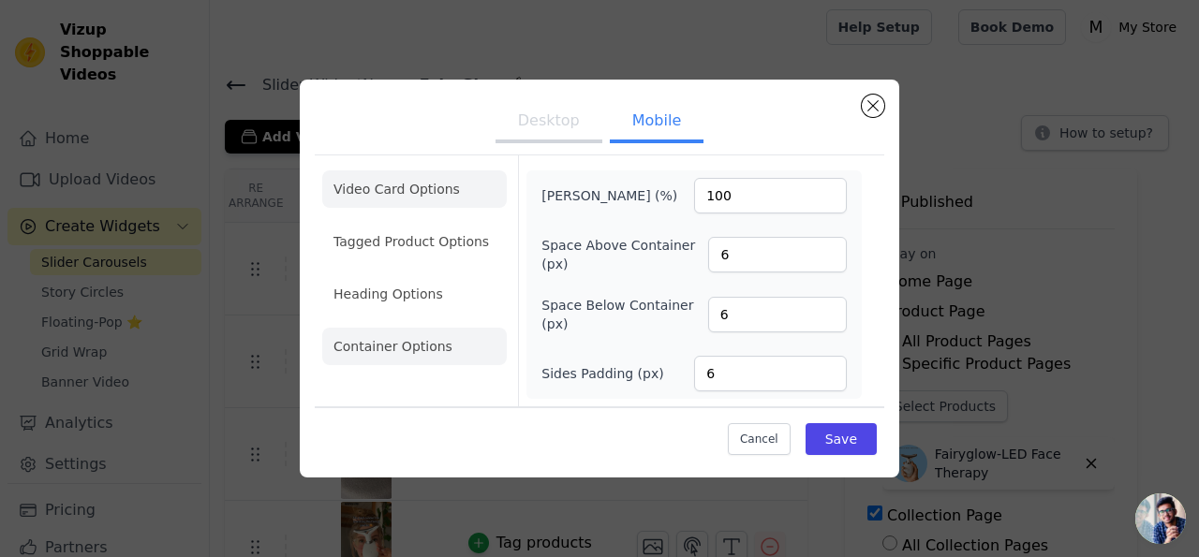
click at [422, 200] on li "Video Card Options" at bounding box center [414, 189] width 185 height 37
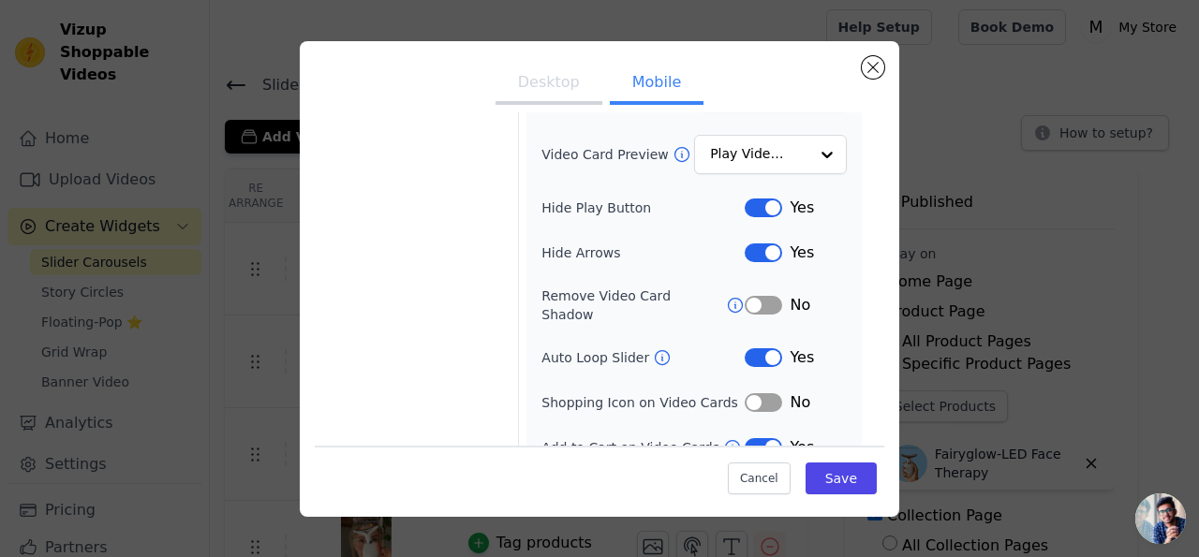
scroll to position [291, 0]
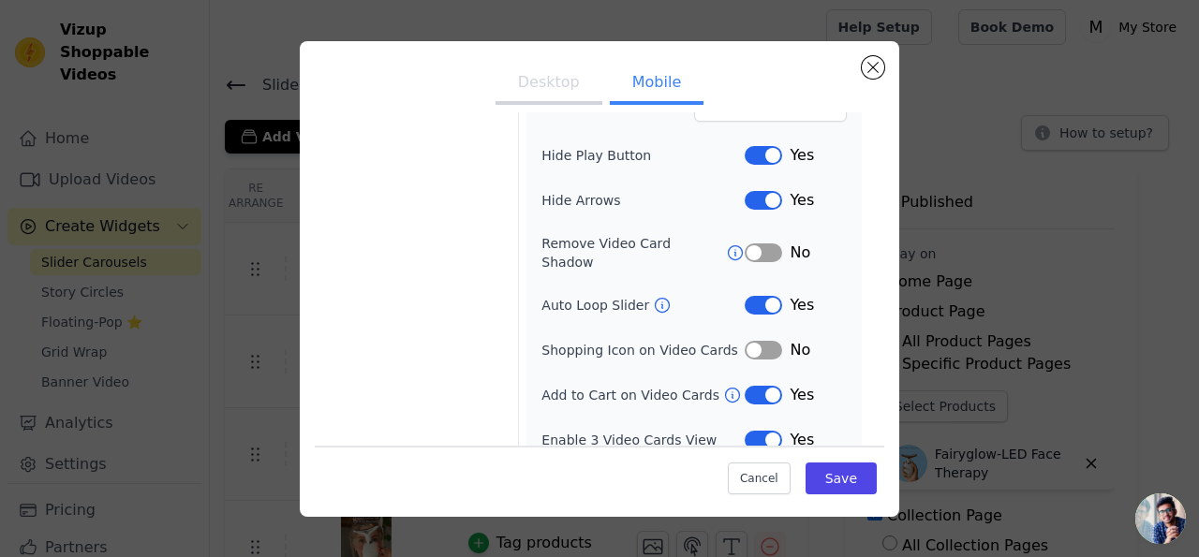
click at [867, 48] on div "Desktop Mobile Video Card Options Tagged Product Options Heading Options Contai…" at bounding box center [600, 279] width 600 height 476
click at [869, 57] on button "Close modal" at bounding box center [873, 67] width 22 height 22
